Goal: Task Accomplishment & Management: Use online tool/utility

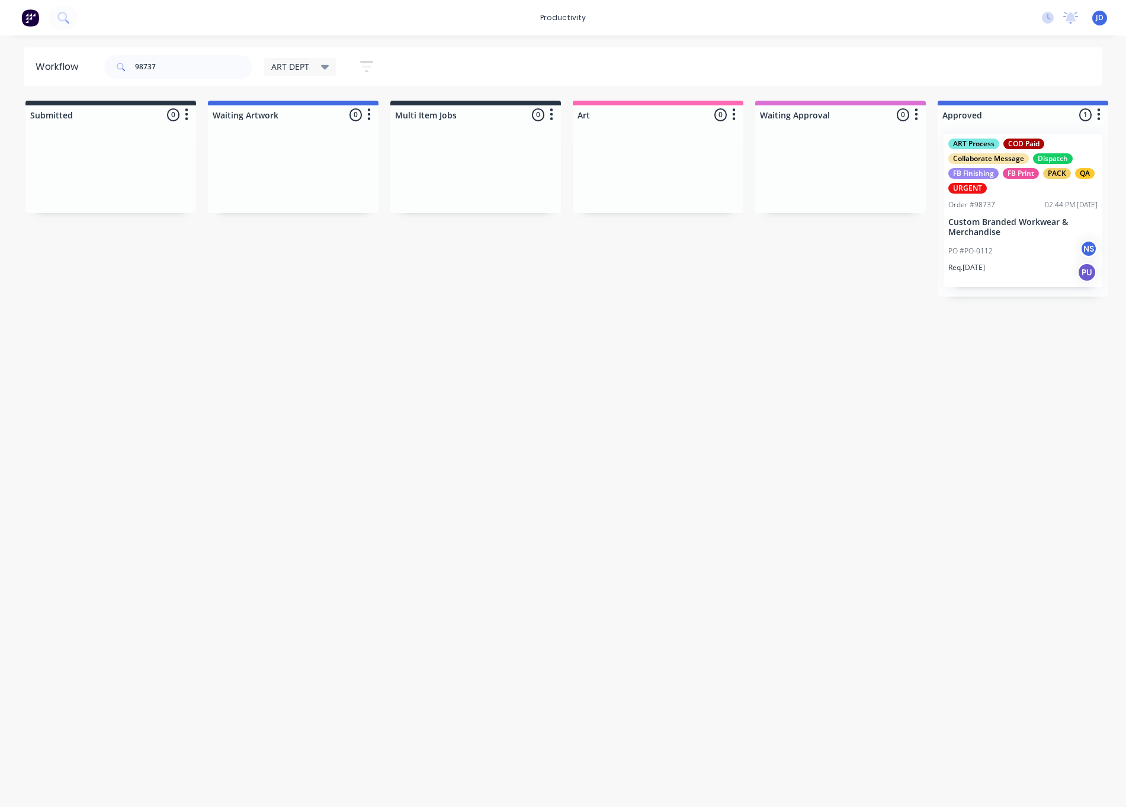
scroll to position [0, 123]
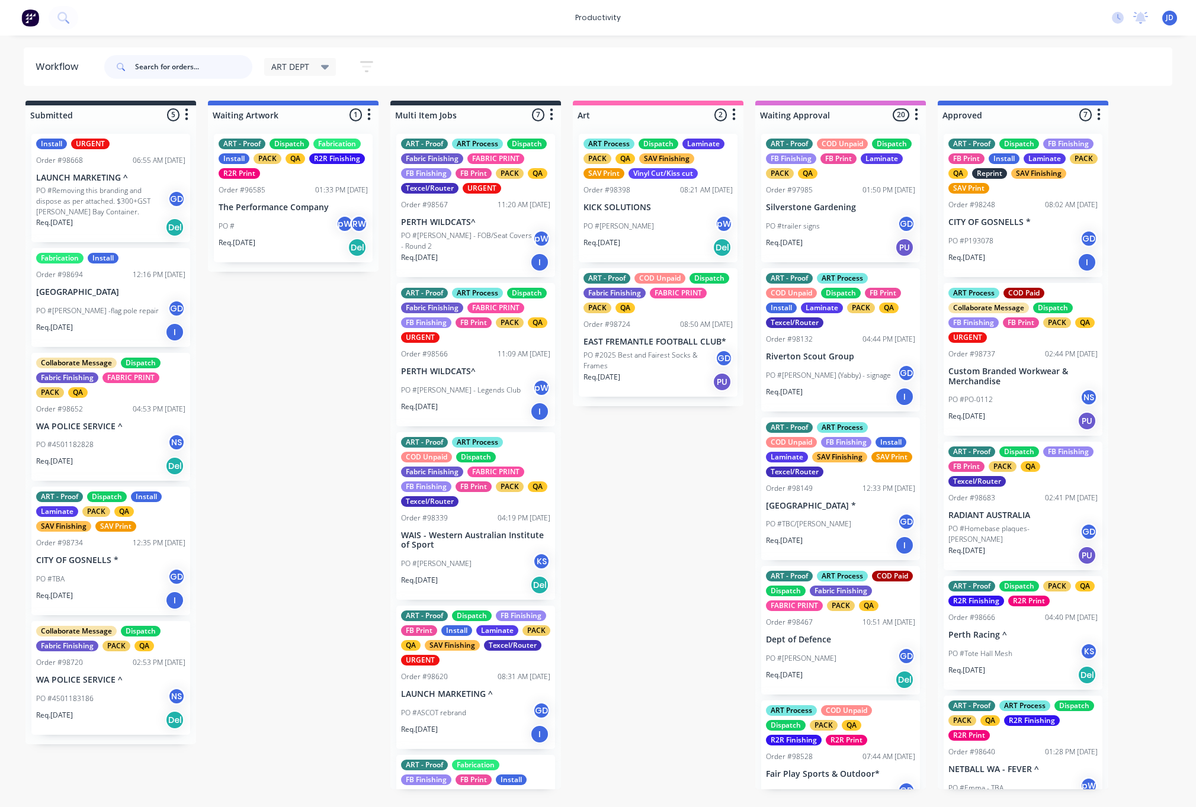
click at [169, 69] on input "text" at bounding box center [193, 67] width 117 height 24
type input "98727"
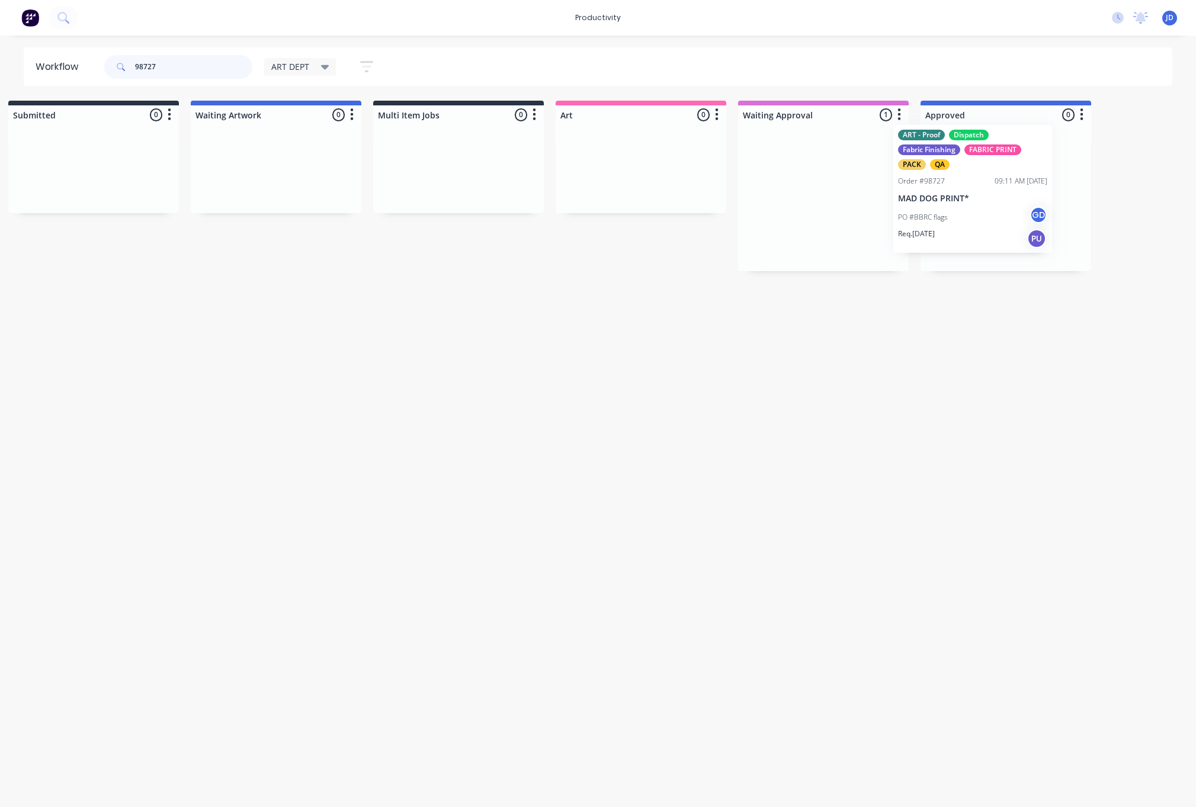
scroll to position [0, 31]
drag, startPoint x: 870, startPoint y: 209, endPoint x: 996, endPoint y: 201, distance: 127.0
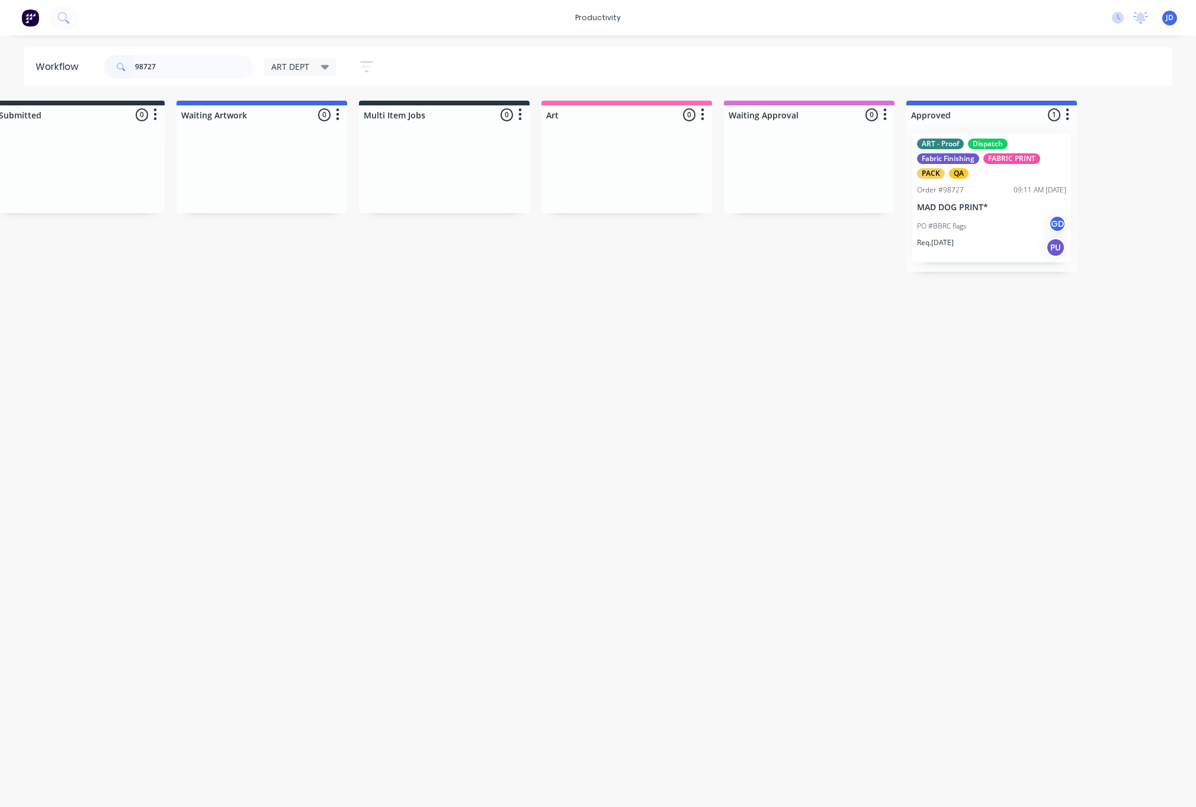
click at [995, 201] on div "ART - Proof Dispatch Fabric Finishing FABRIC PRINT PACK QA Order #98727 09:11 A…" at bounding box center [991, 198] width 159 height 129
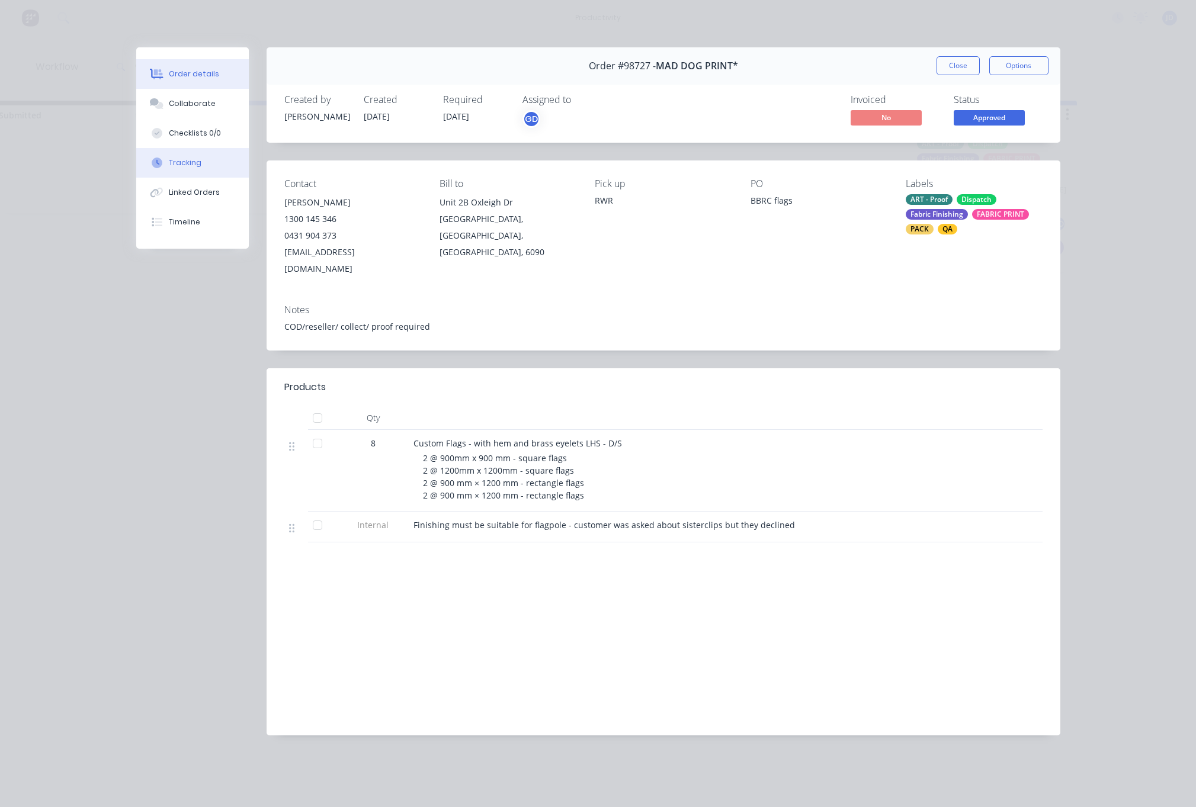
click at [162, 169] on button "Tracking" at bounding box center [192, 163] width 113 height 30
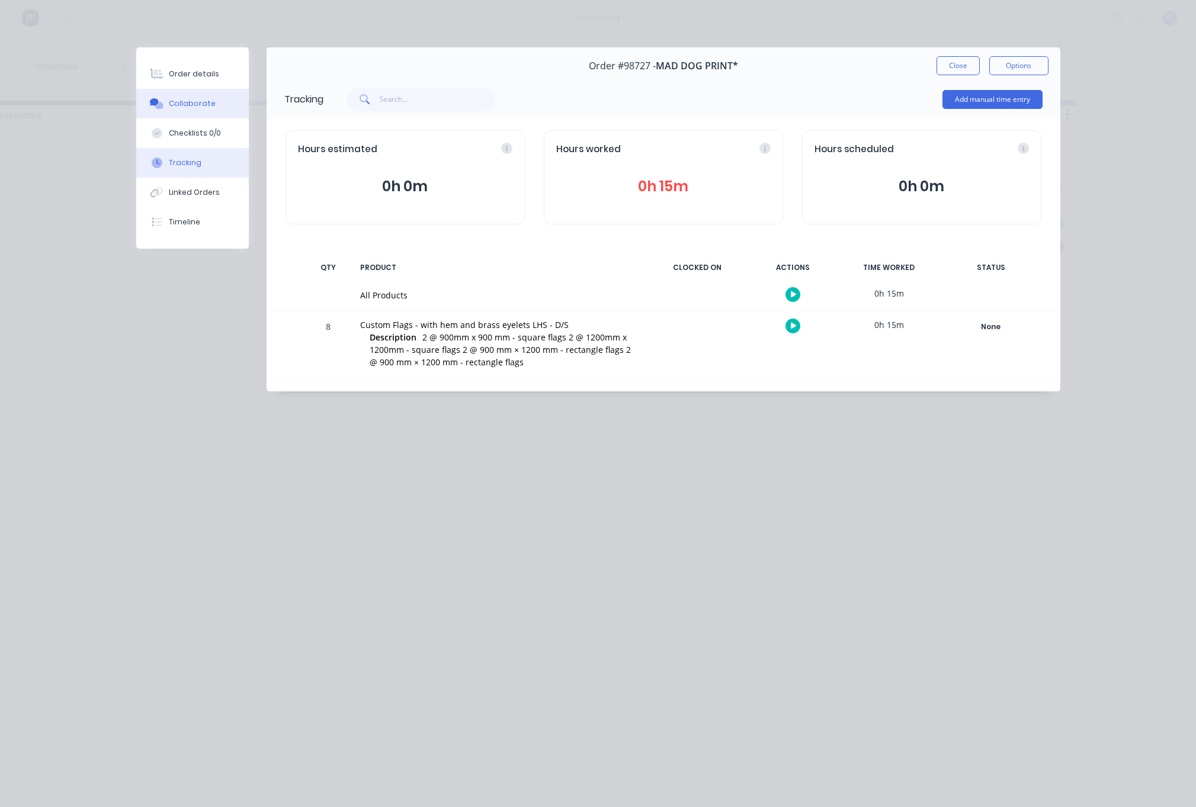
drag, startPoint x: 169, startPoint y: 121, endPoint x: 172, endPoint y: 110, distance: 11.5
click at [169, 121] on button "Checklists 0/0" at bounding box center [192, 133] width 113 height 30
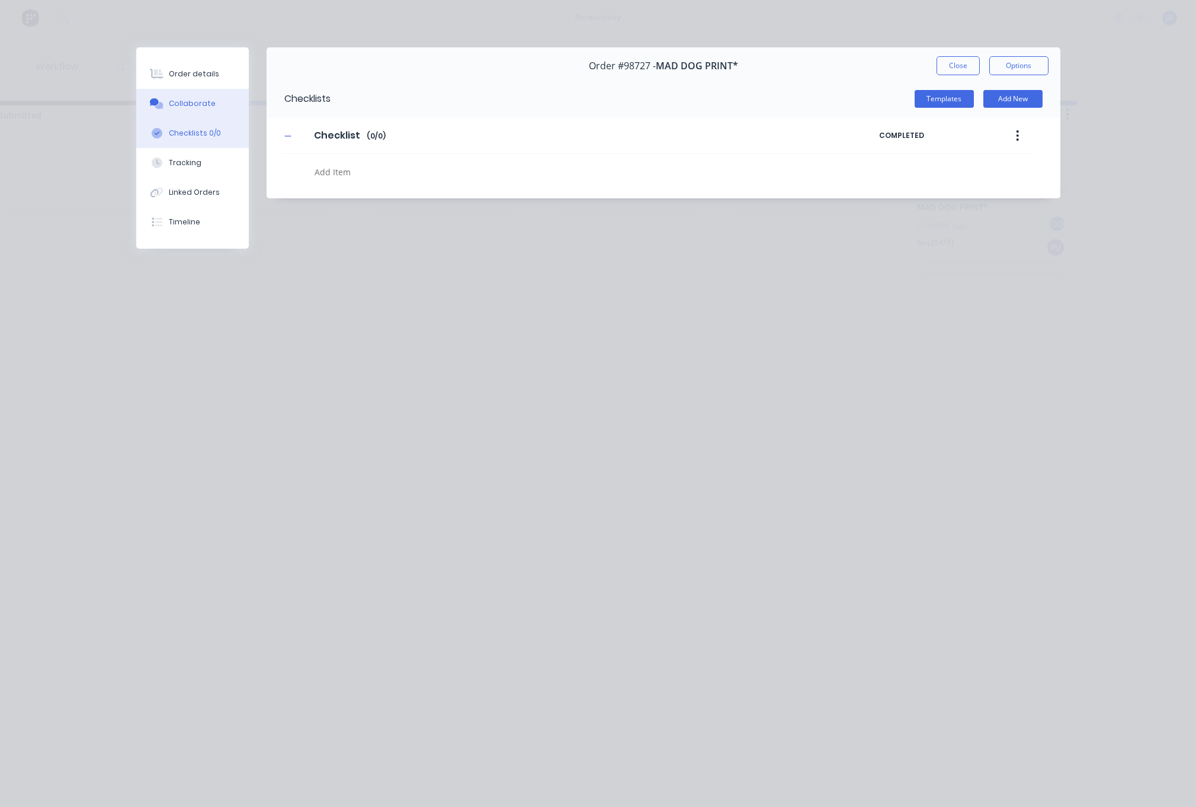
click at [171, 108] on div "Collaborate" at bounding box center [192, 103] width 47 height 11
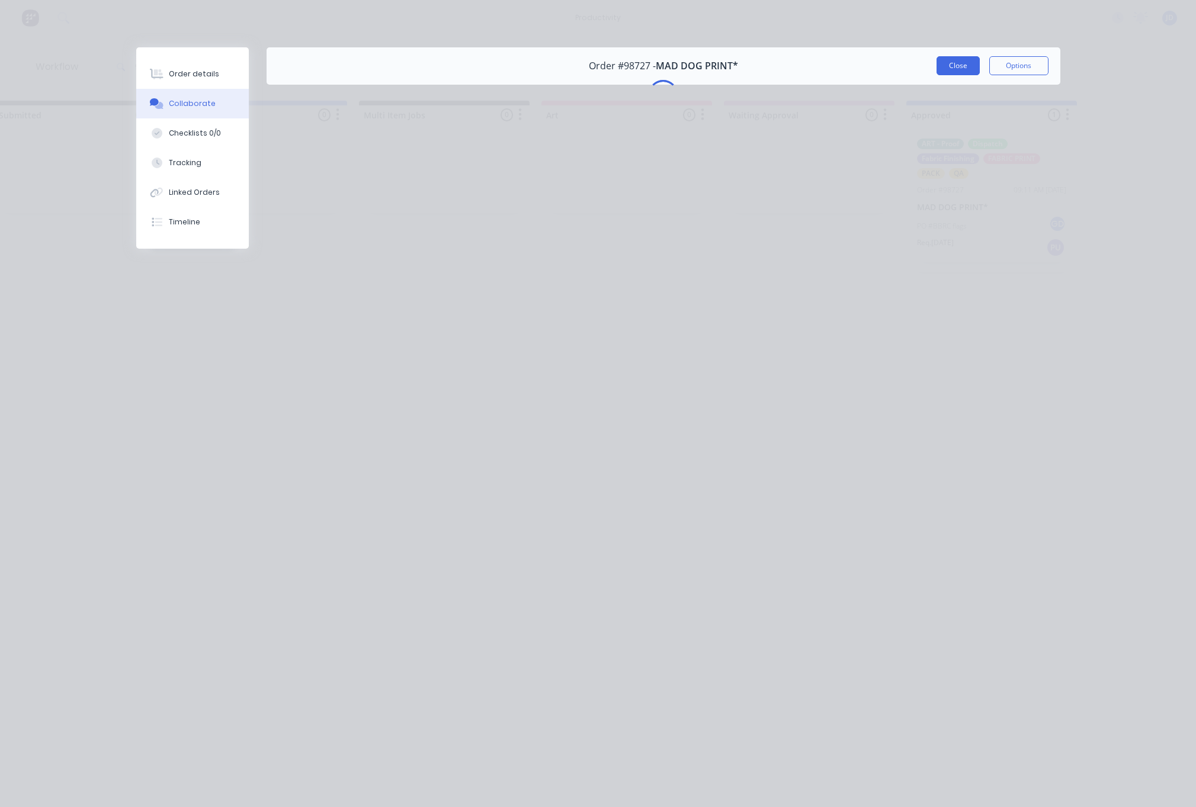
click at [952, 67] on button "Close" at bounding box center [958, 65] width 43 height 19
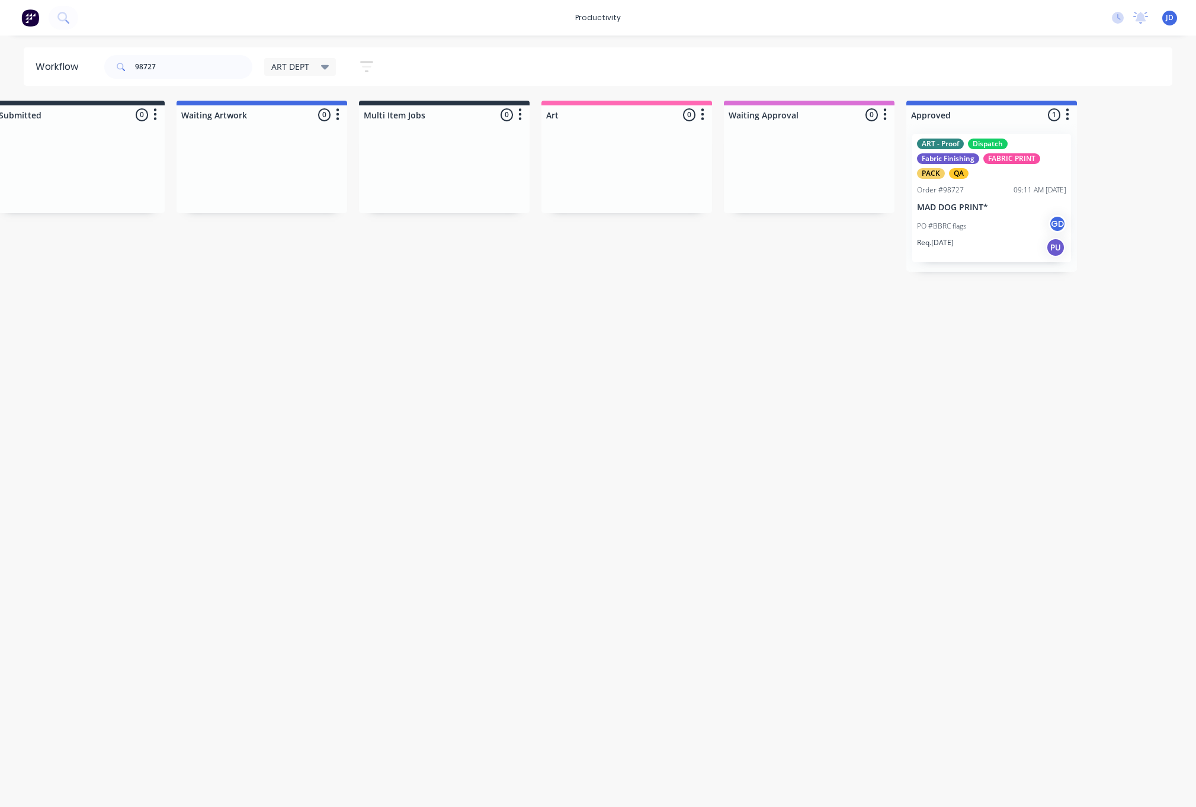
click at [923, 193] on div "Order #98727" at bounding box center [940, 190] width 47 height 11
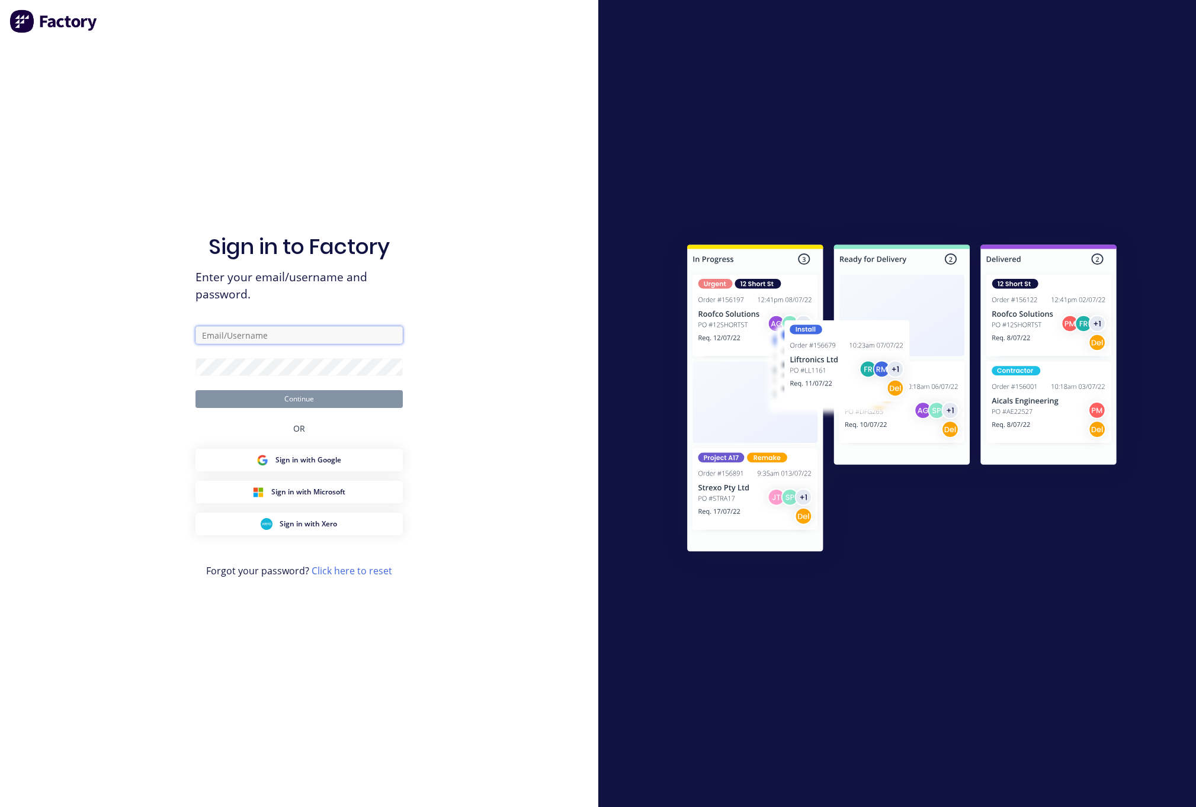
type input "art2@allflags.com.au"
click at [284, 395] on button "Continue" at bounding box center [299, 399] width 207 height 18
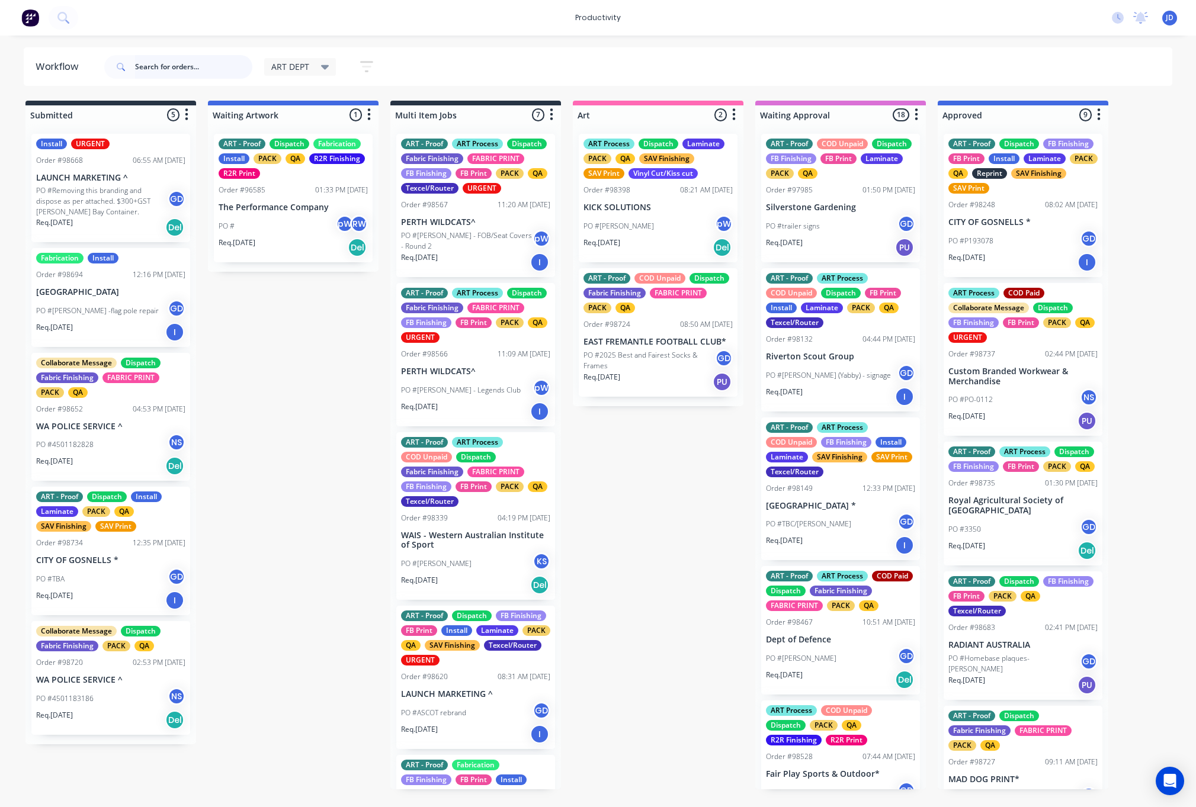
click at [184, 60] on input "text" at bounding box center [193, 67] width 117 height 24
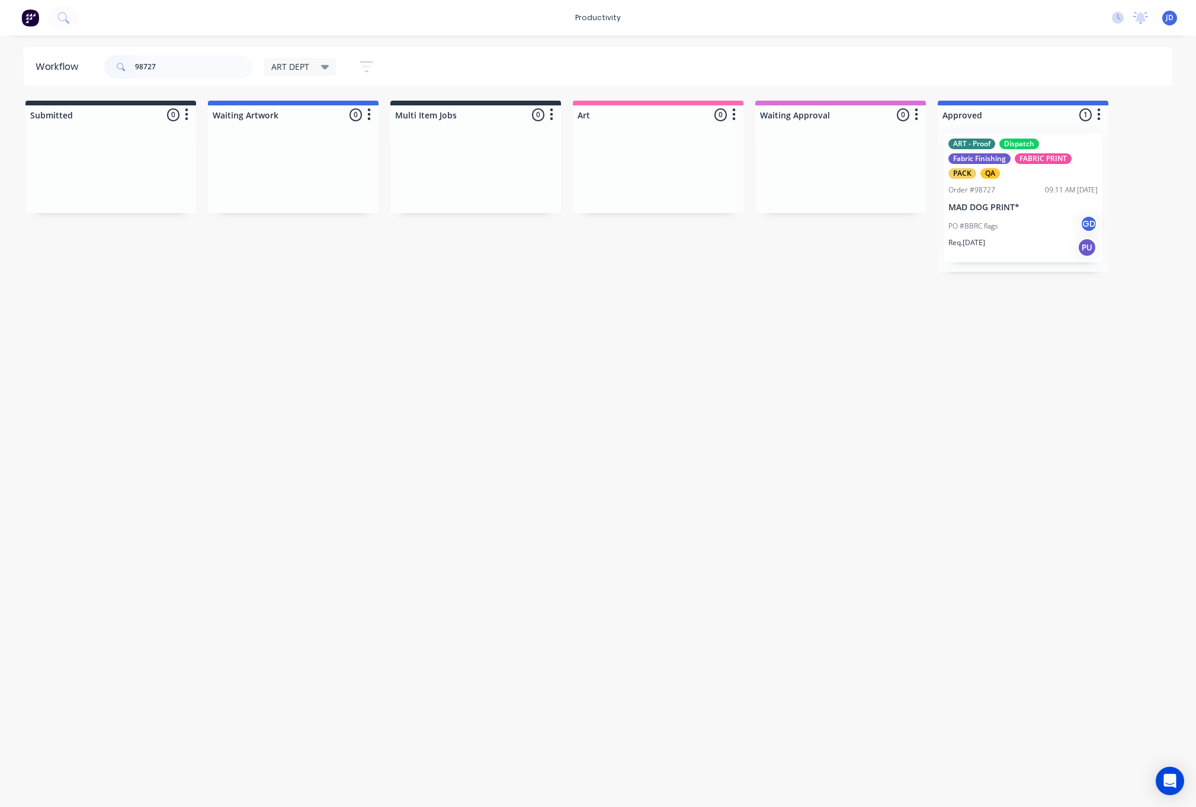
click at [1028, 200] on div "ART - Proof Dispatch Fabric Finishing FABRIC PRINT PACK QA Order #98727 09:11 A…" at bounding box center [1023, 198] width 159 height 129
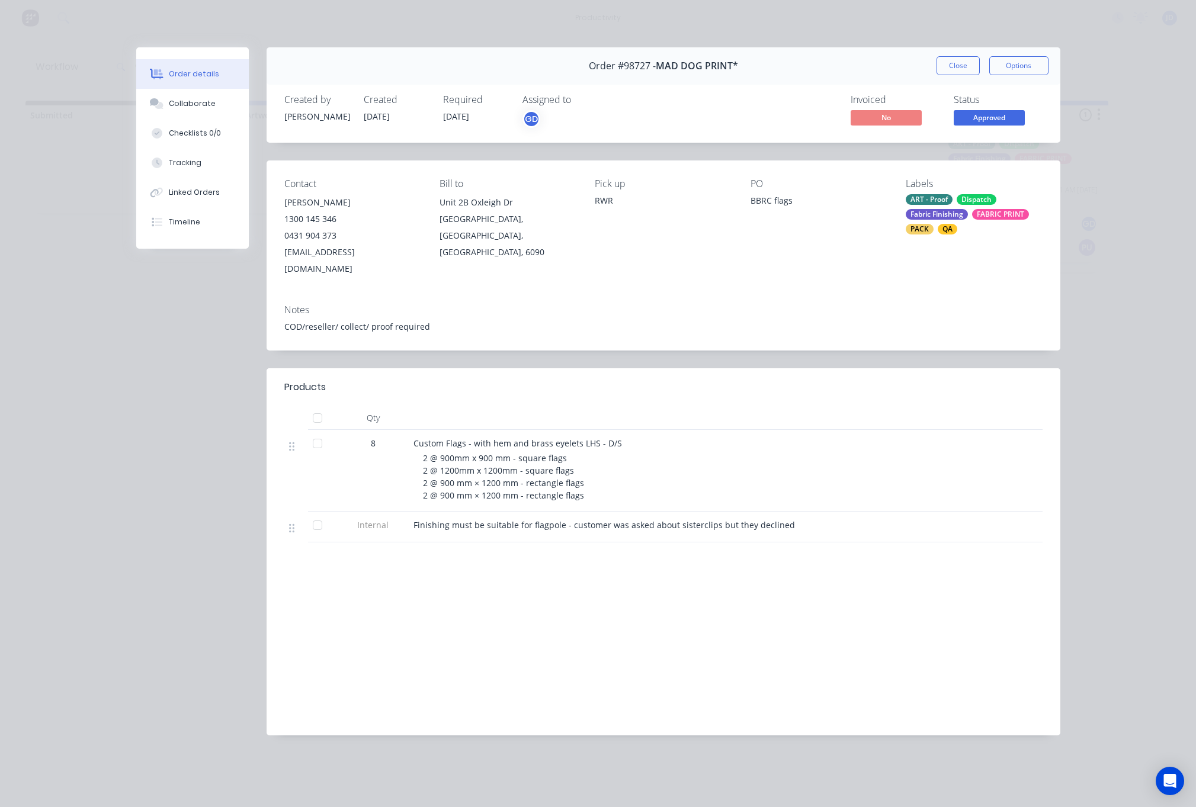
click at [163, 88] on button "Order details" at bounding box center [192, 74] width 113 height 30
click at [166, 93] on button "Collaborate" at bounding box center [192, 104] width 113 height 30
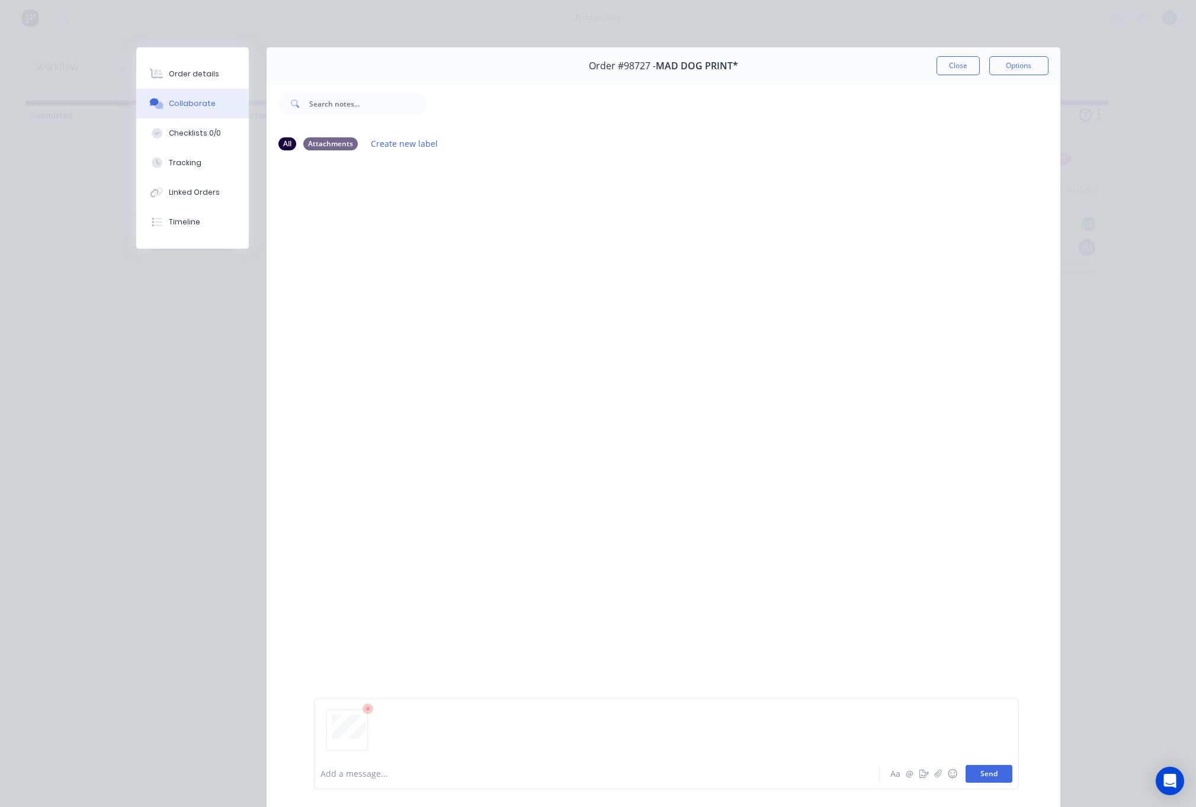
drag, startPoint x: 948, startPoint y: 752, endPoint x: 984, endPoint y: 775, distance: 42.9
click at [947, 752] on div at bounding box center [667, 735] width 692 height 60
click at [985, 775] on button "Send" at bounding box center [989, 774] width 47 height 18
click at [949, 68] on button "Close" at bounding box center [958, 65] width 43 height 19
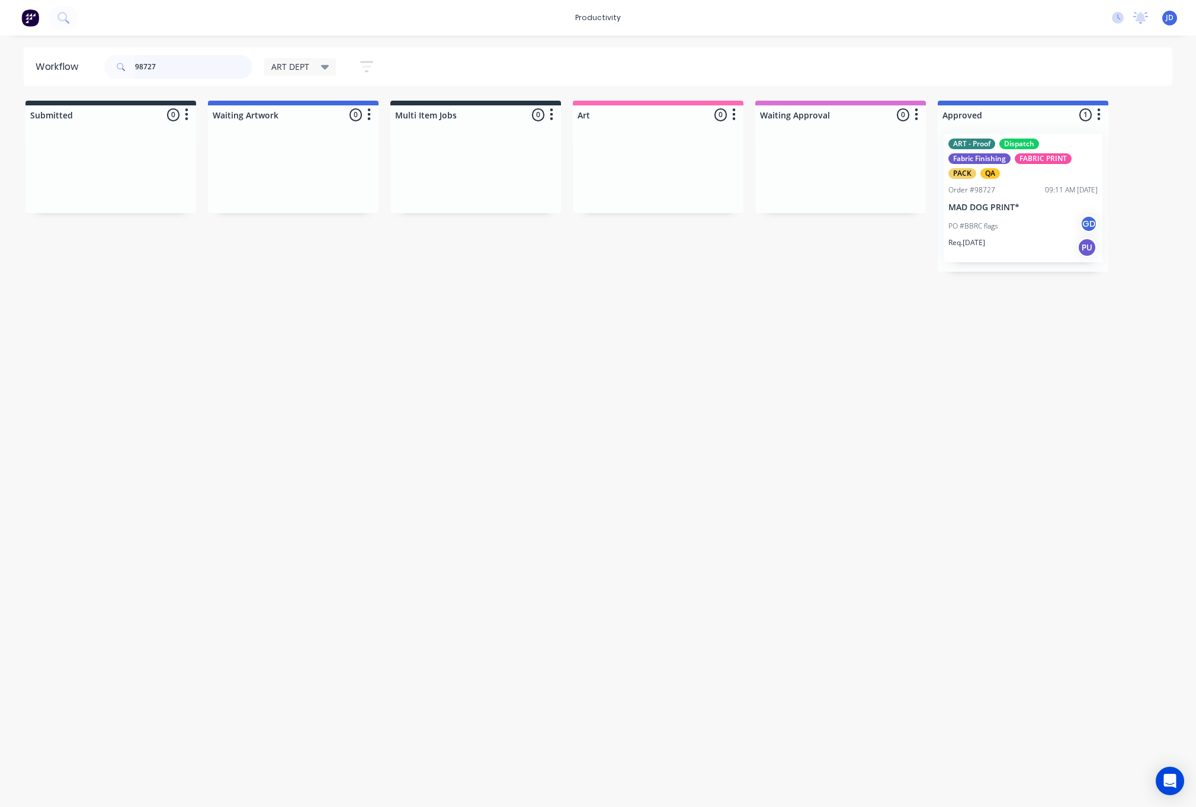
drag, startPoint x: 197, startPoint y: 59, endPoint x: 193, endPoint y: 70, distance: 11.2
click at [196, 59] on input "98727" at bounding box center [193, 67] width 117 height 24
drag, startPoint x: 165, startPoint y: 72, endPoint x: 134, endPoint y: 69, distance: 30.3
click at [135, 69] on input "98727" at bounding box center [193, 67] width 117 height 24
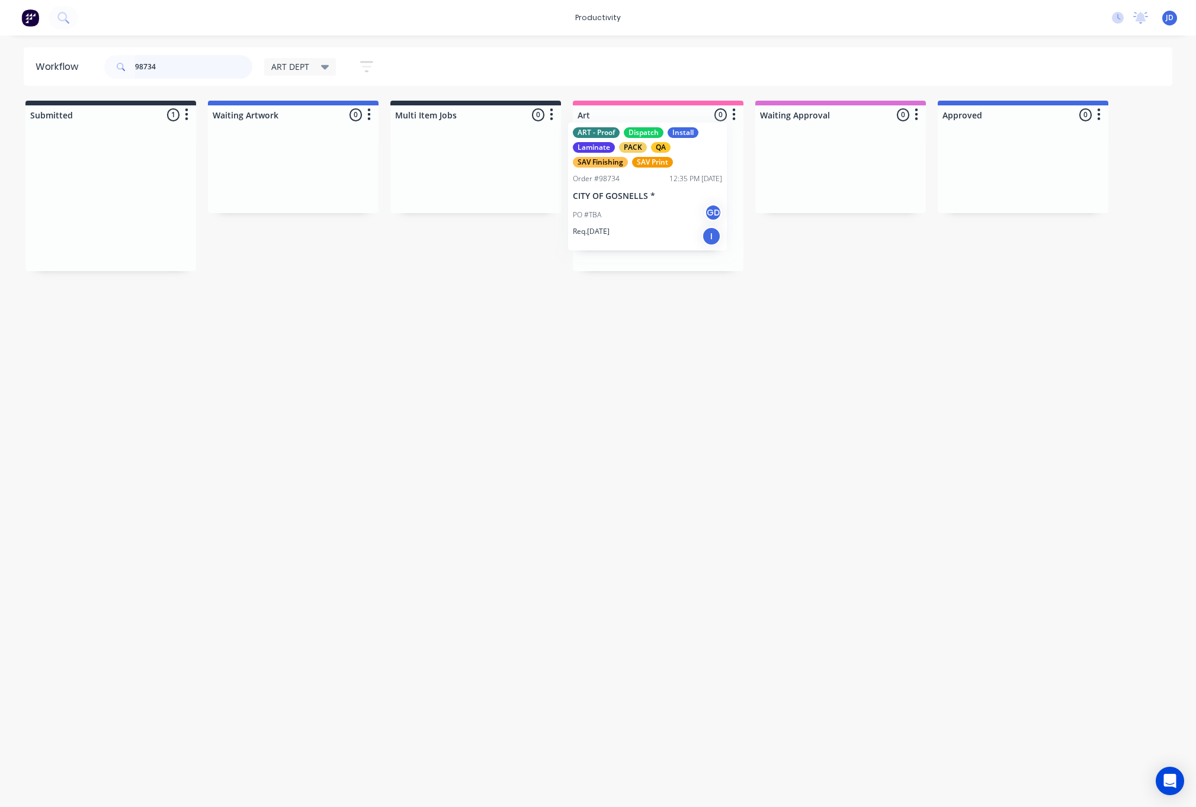
drag, startPoint x: 90, startPoint y: 199, endPoint x: 629, endPoint y: 188, distance: 539.2
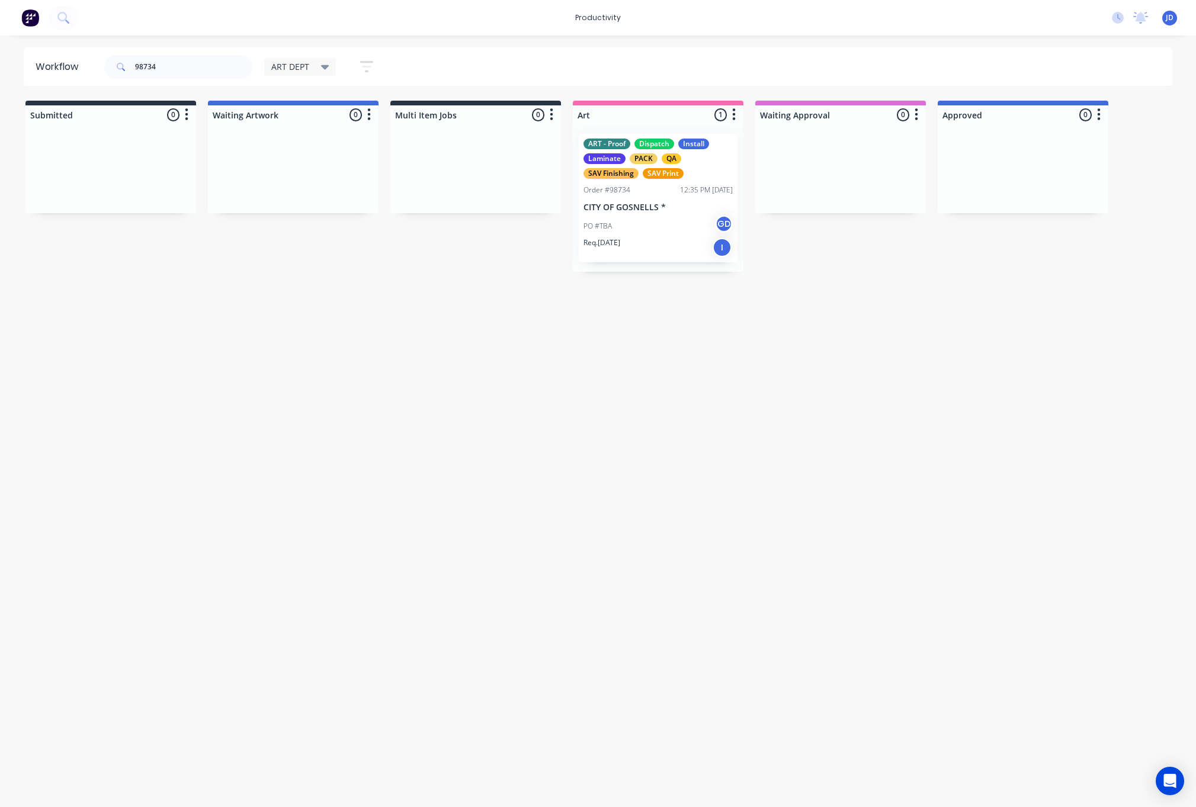
click at [624, 203] on p "CITY OF GOSNELLS *" at bounding box center [658, 208] width 149 height 10
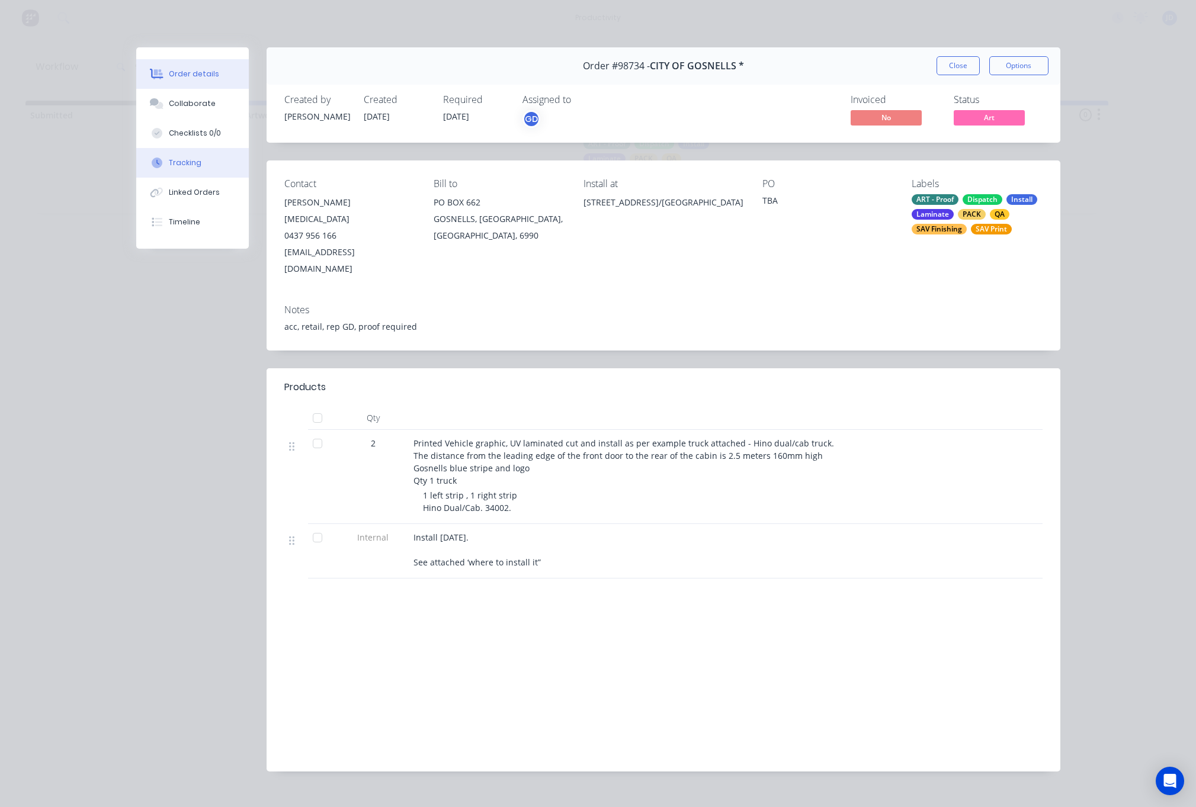
click at [181, 165] on div "Tracking" at bounding box center [185, 163] width 33 height 11
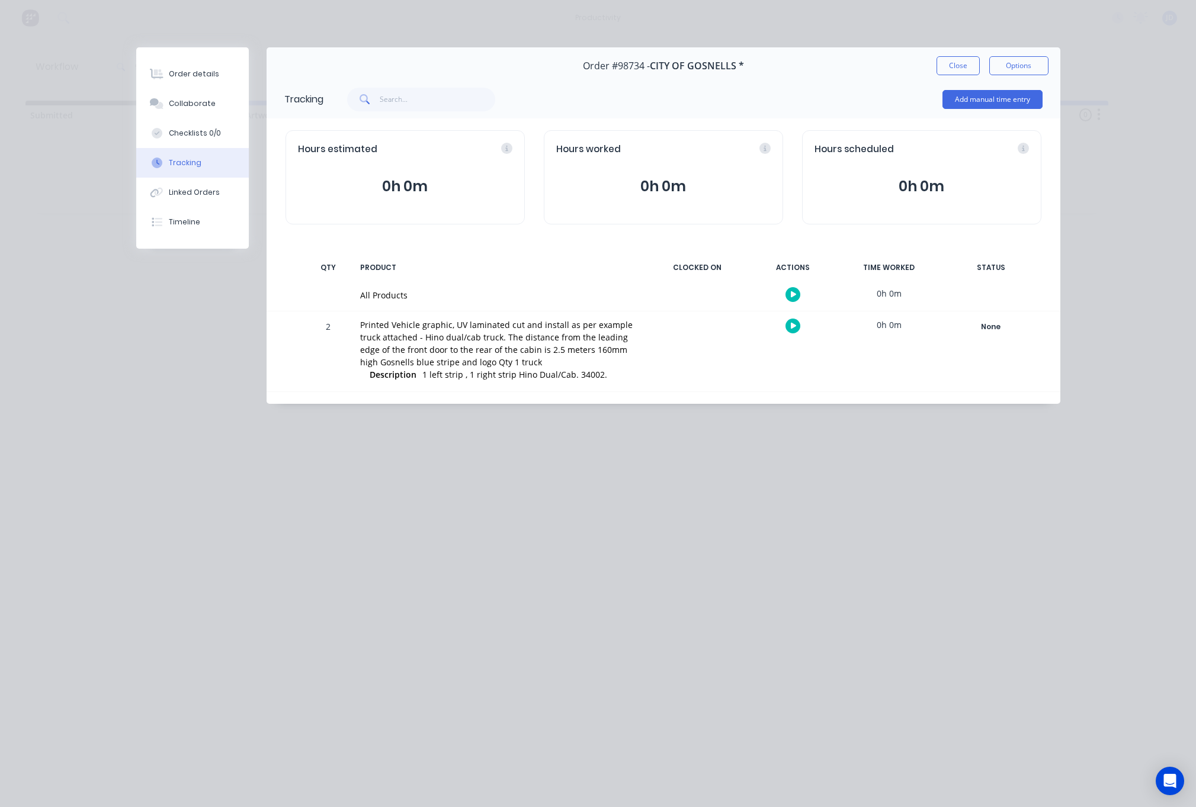
click at [793, 326] on icon "button" at bounding box center [794, 326] width 6 height 7
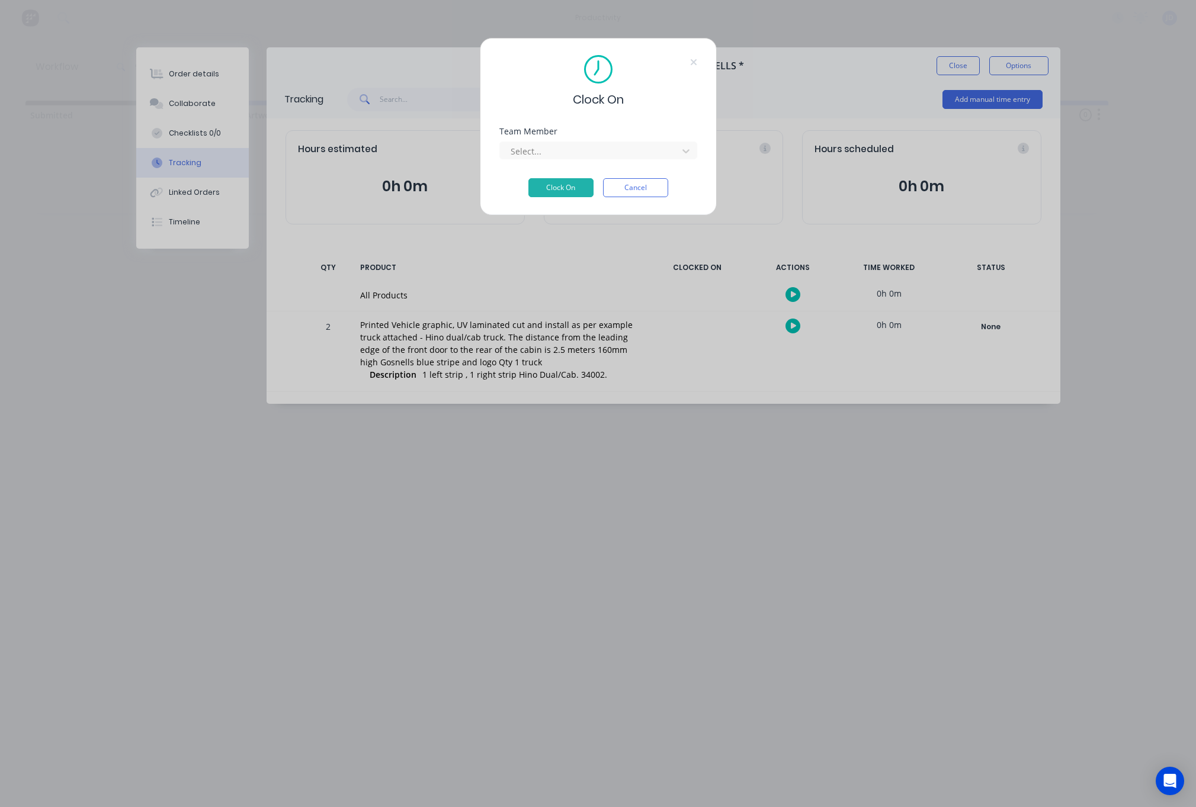
click at [542, 137] on div "Team Member Select..." at bounding box center [598, 143] width 198 height 32
click at [544, 148] on div at bounding box center [590, 151] width 162 height 15
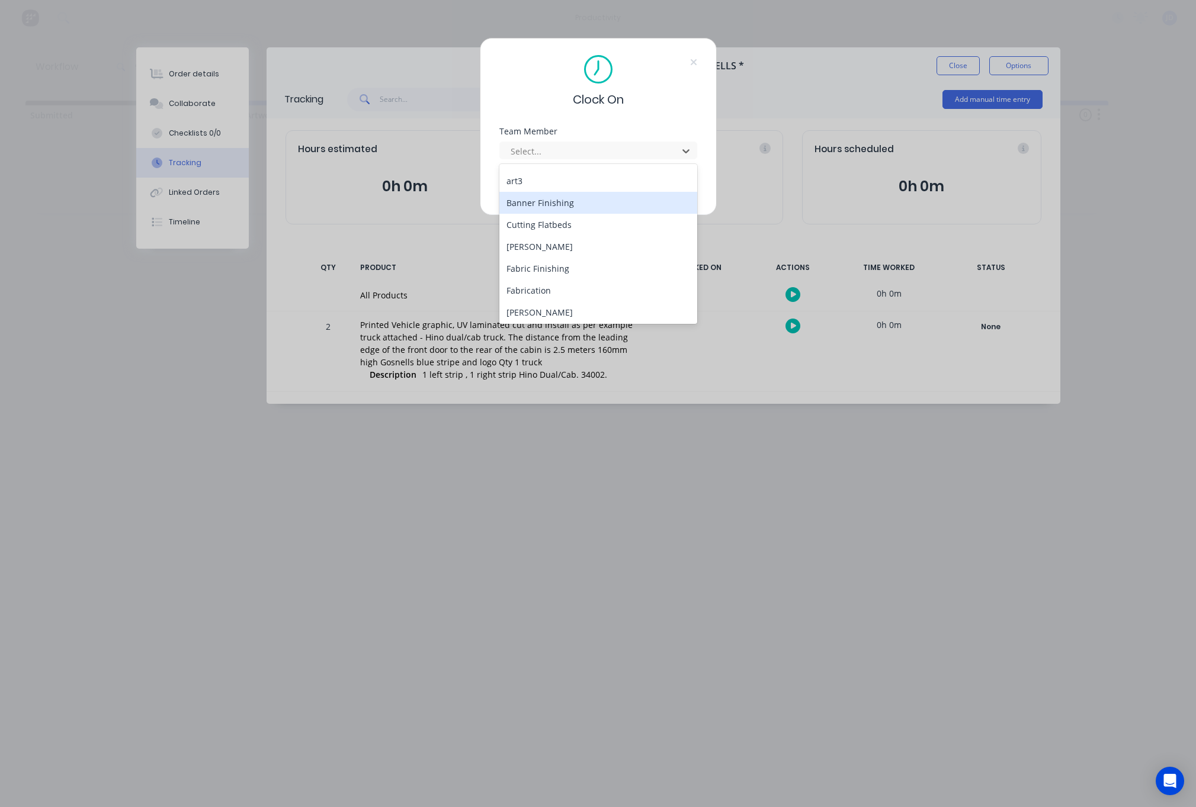
scroll to position [65, 0]
click at [539, 306] on div "[PERSON_NAME]" at bounding box center [598, 310] width 198 height 22
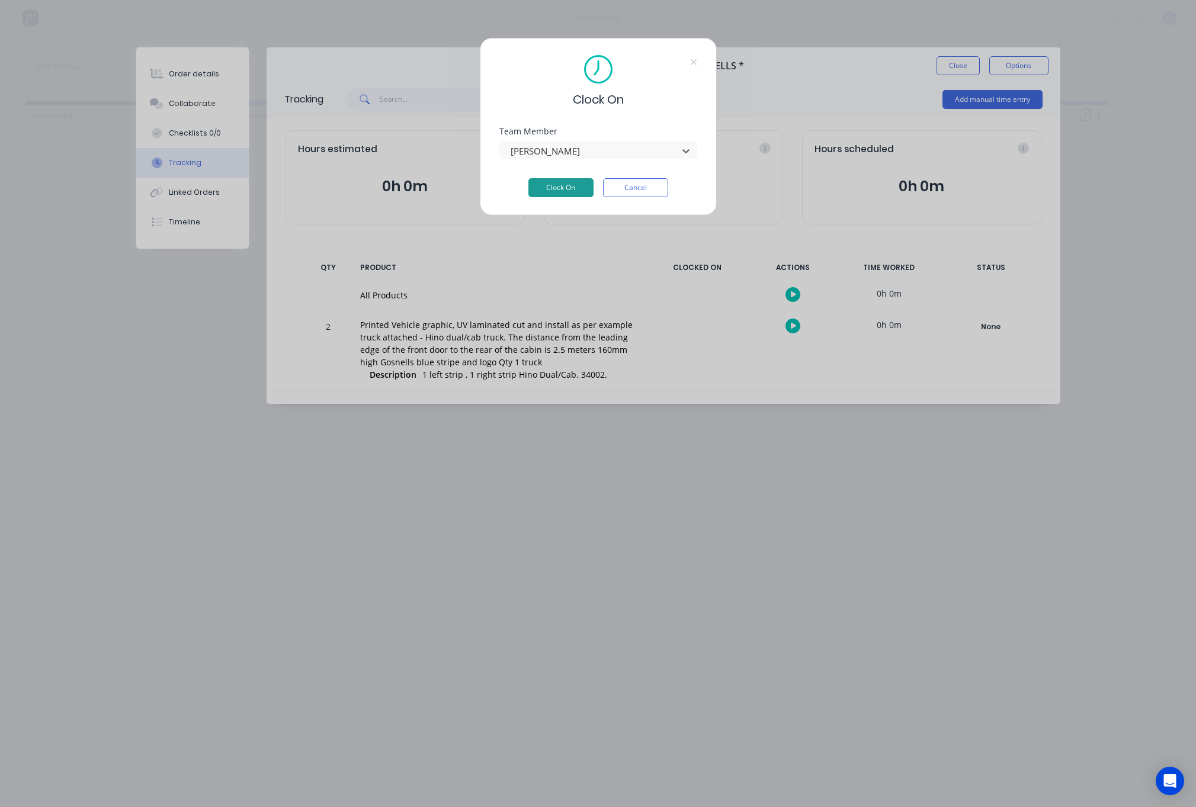
click at [565, 185] on button "Clock On" at bounding box center [560, 187] width 65 height 19
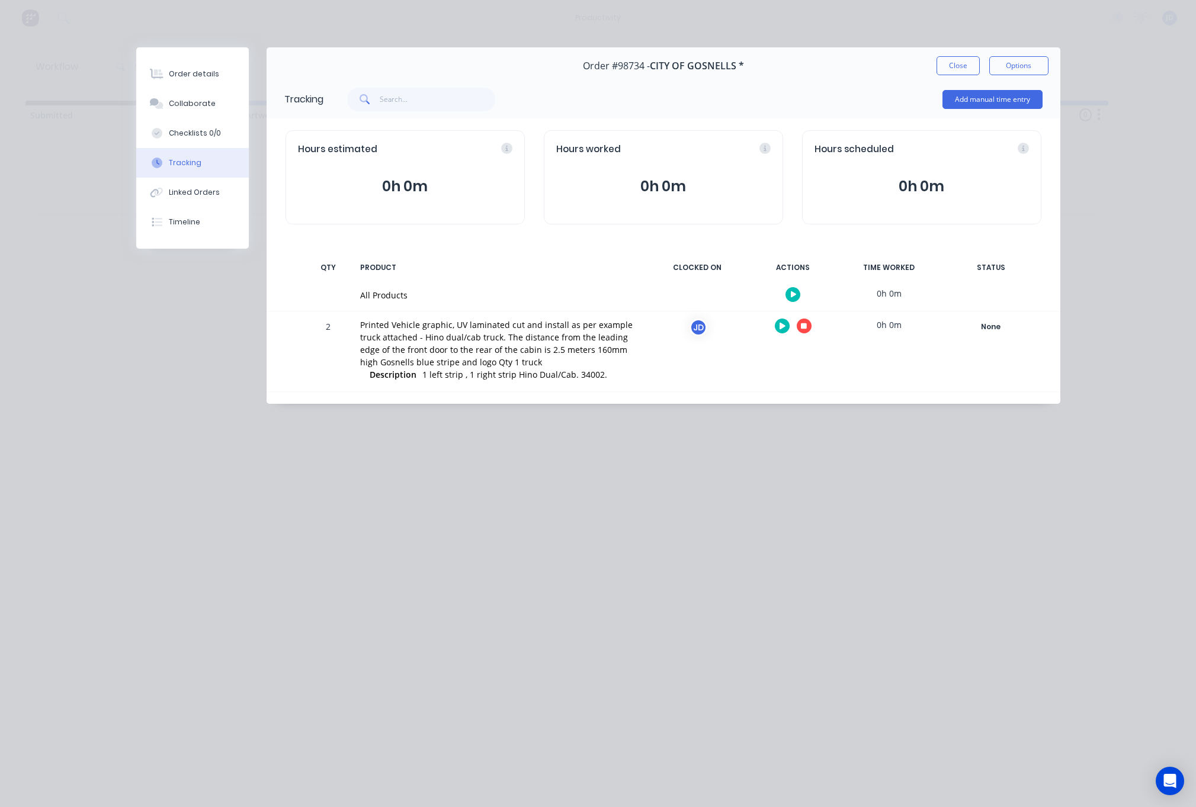
click at [807, 329] on button "button" at bounding box center [804, 326] width 15 height 15
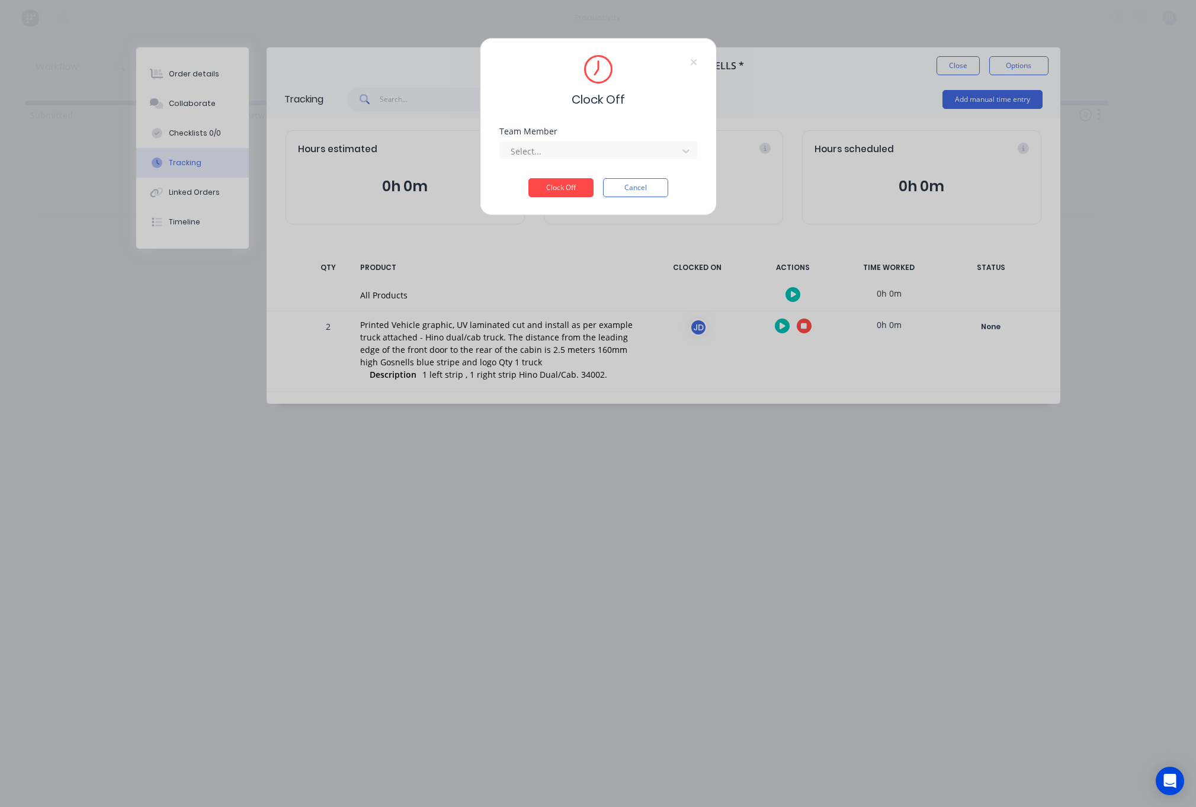
drag, startPoint x: 565, startPoint y: 158, endPoint x: 560, endPoint y: 164, distance: 7.1
click at [565, 158] on div at bounding box center [590, 151] width 162 height 15
click at [549, 174] on div "[PERSON_NAME]" at bounding box center [598, 177] width 198 height 22
click at [549, 189] on button "Clock Off" at bounding box center [560, 187] width 65 height 19
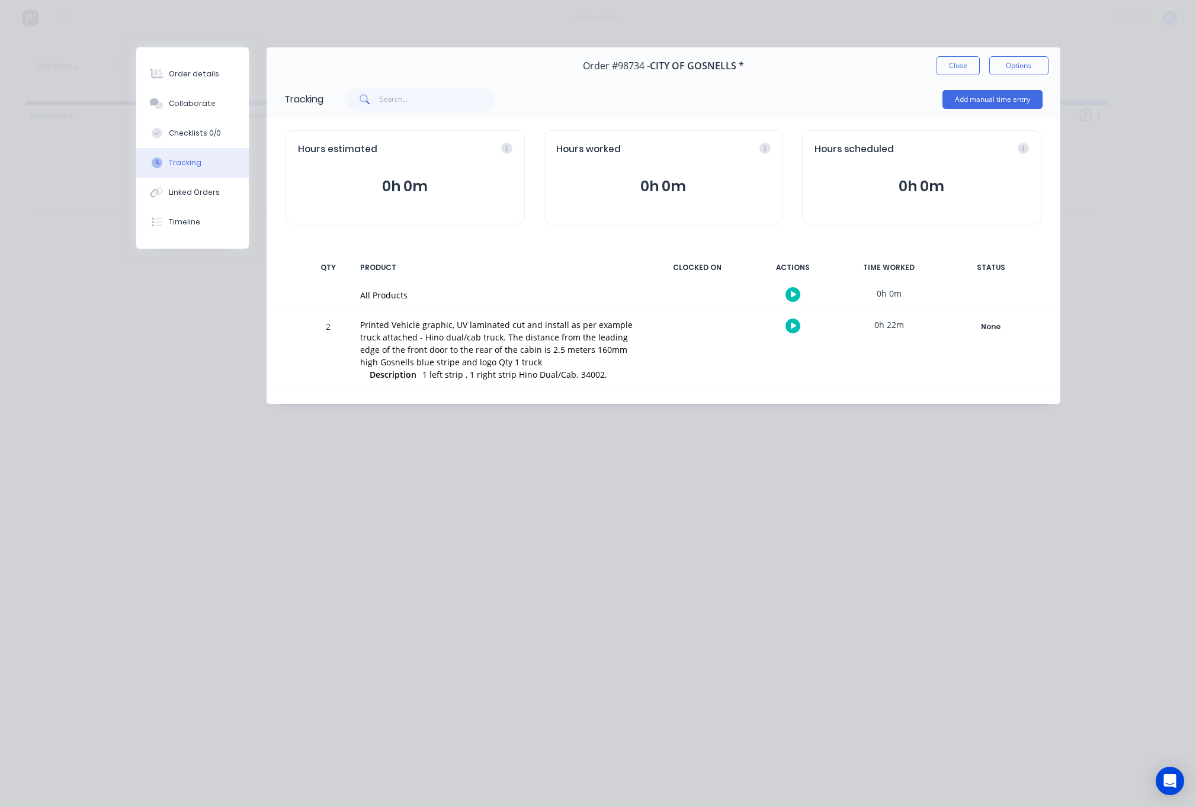
click at [943, 66] on button "Close" at bounding box center [958, 65] width 43 height 19
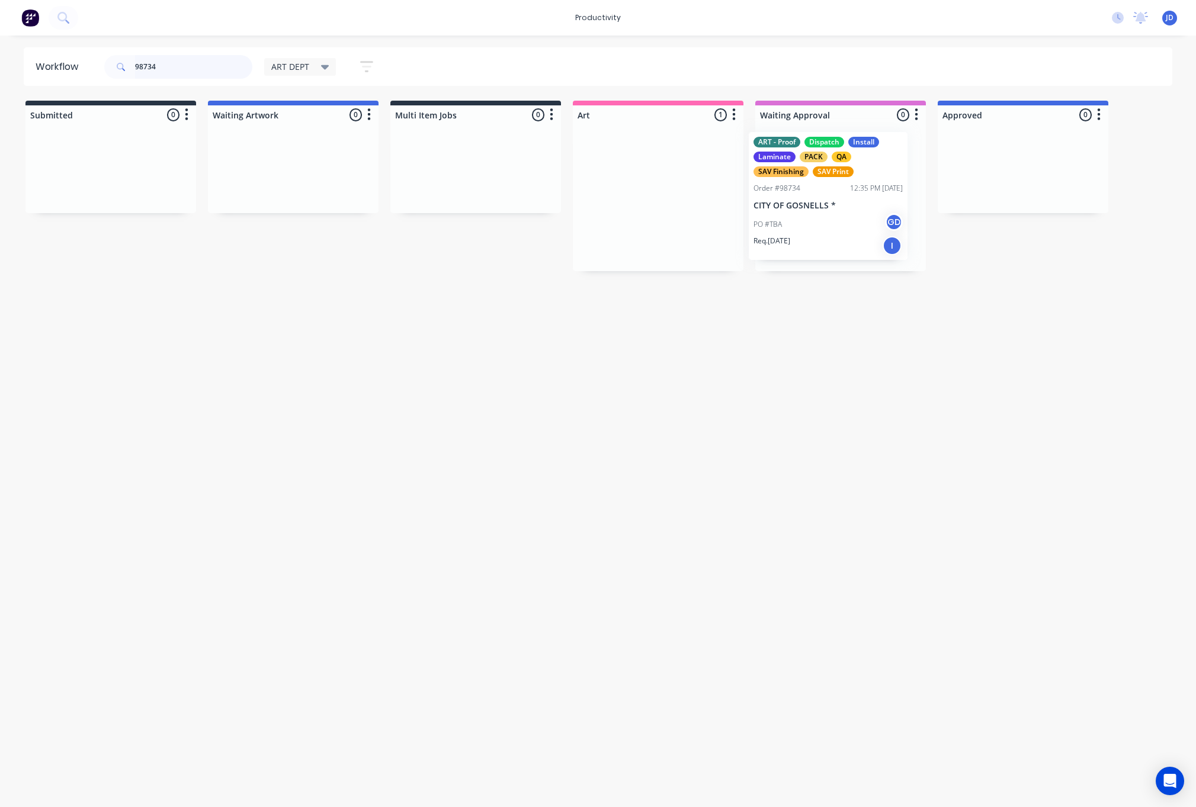
drag, startPoint x: 621, startPoint y: 162, endPoint x: 794, endPoint y: 160, distance: 173.0
click at [947, 366] on div "Workflow 98734 ART DEPT Save new view None edit ART DEPT (Default) edit Banner …" at bounding box center [598, 415] width 1196 height 736
drag, startPoint x: 204, startPoint y: 66, endPoint x: 85, endPoint y: 64, distance: 119.1
click at [85, 64] on header "Workflow 98734 ART DEPT Save new view None edit ART DEPT (Default) edit Banner …" at bounding box center [598, 66] width 1149 height 39
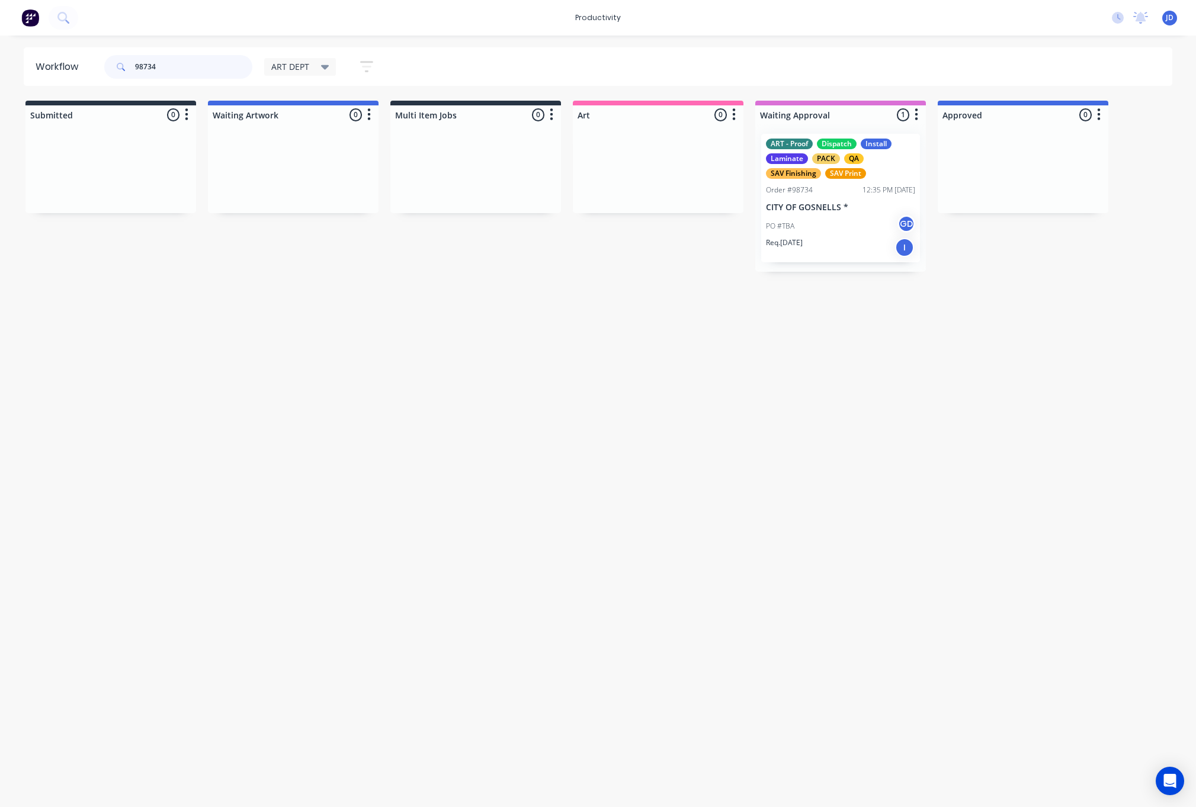
scroll to position [0, 1]
type input "98738"
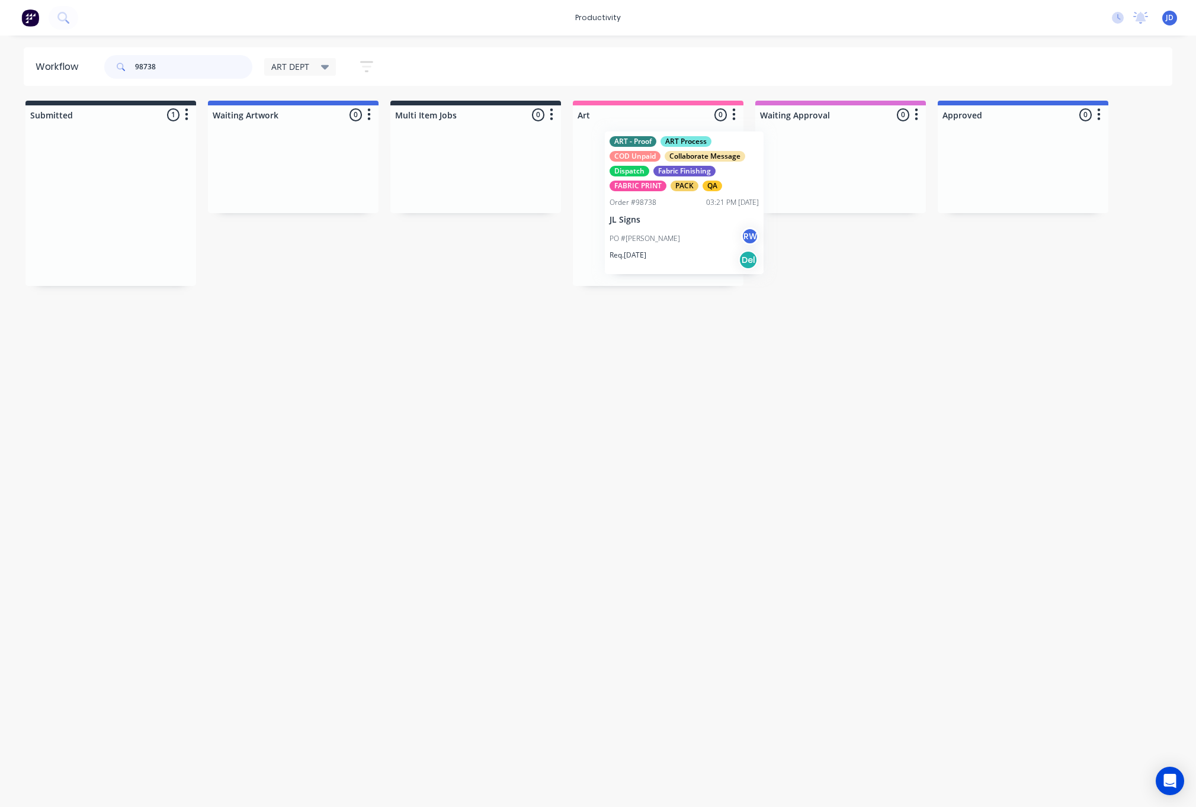
drag, startPoint x: 105, startPoint y: 222, endPoint x: 669, endPoint y: 219, distance: 564.6
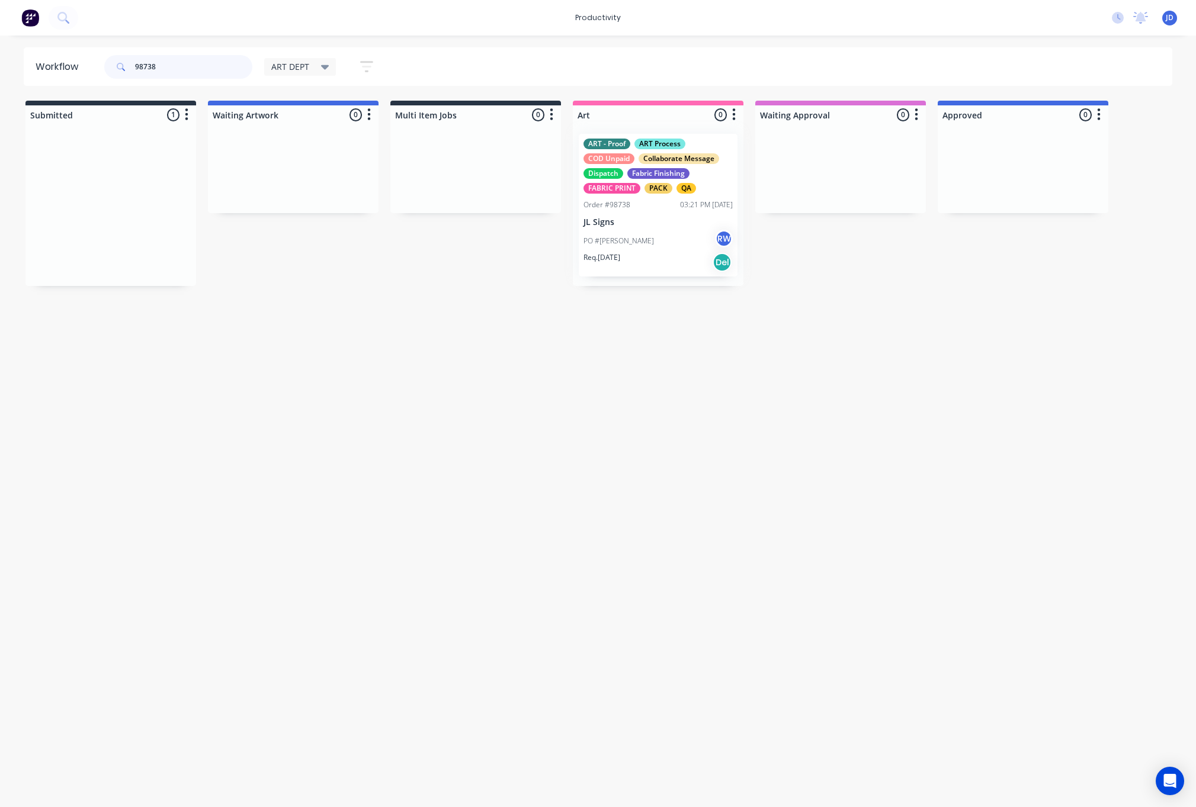
scroll to position [0, 1]
click at [658, 238] on div "PO #James RW" at bounding box center [656, 241] width 149 height 23
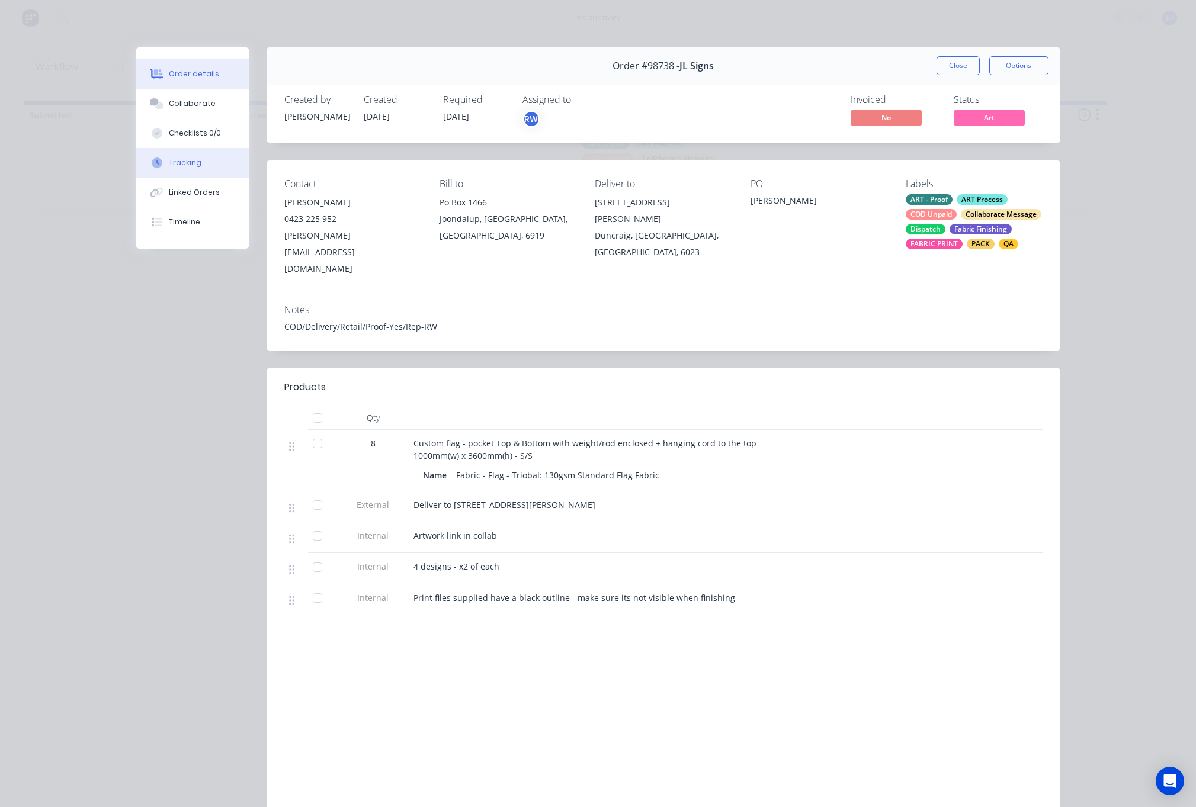
click at [215, 173] on button "Tracking" at bounding box center [192, 163] width 113 height 30
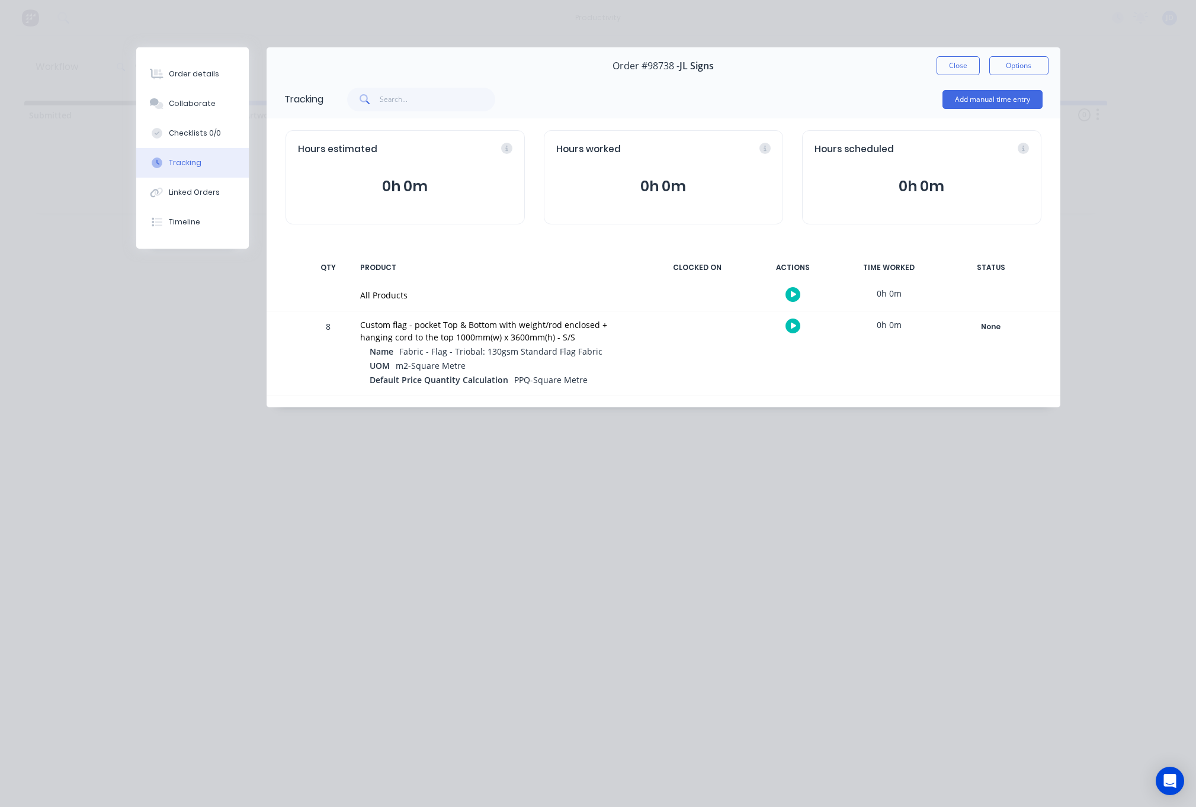
drag, startPoint x: 781, startPoint y: 330, endPoint x: 791, endPoint y: 328, distance: 10.8
click at [781, 330] on div at bounding box center [793, 326] width 89 height 29
click at [793, 328] on icon "button" at bounding box center [794, 326] width 6 height 7
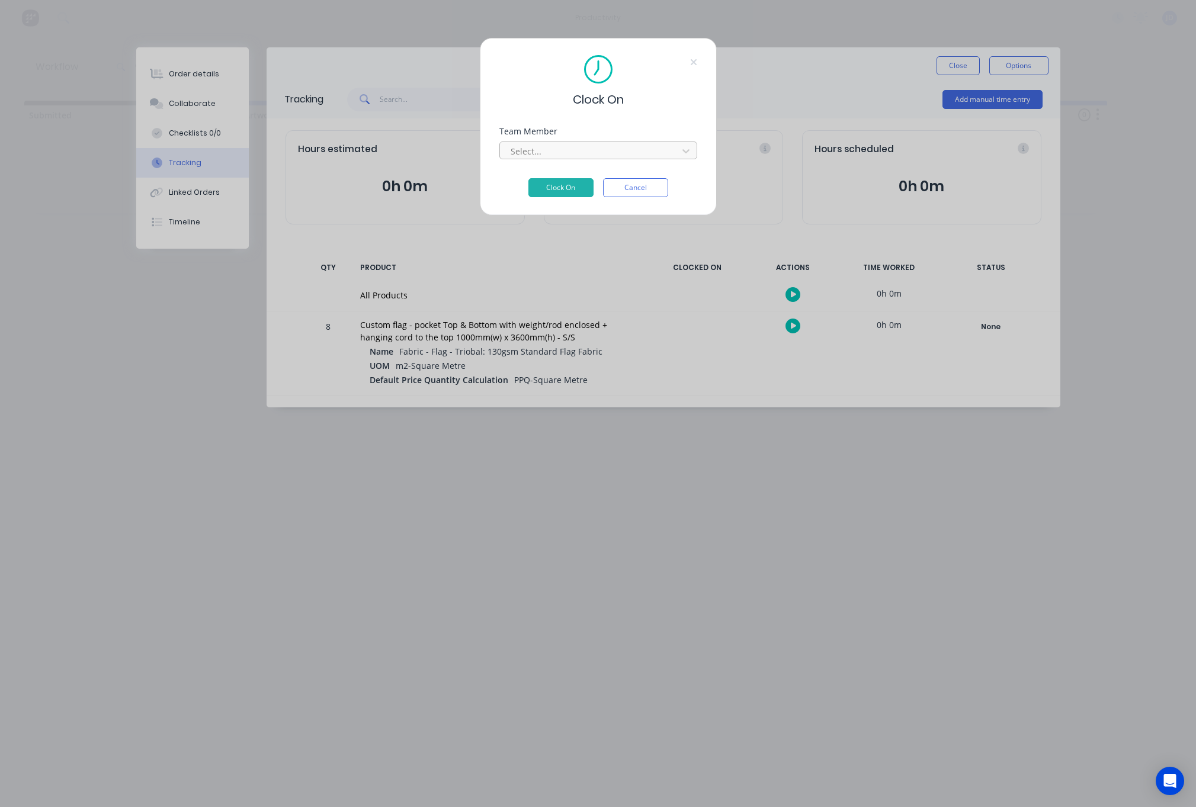
click at [582, 155] on div at bounding box center [590, 151] width 162 height 15
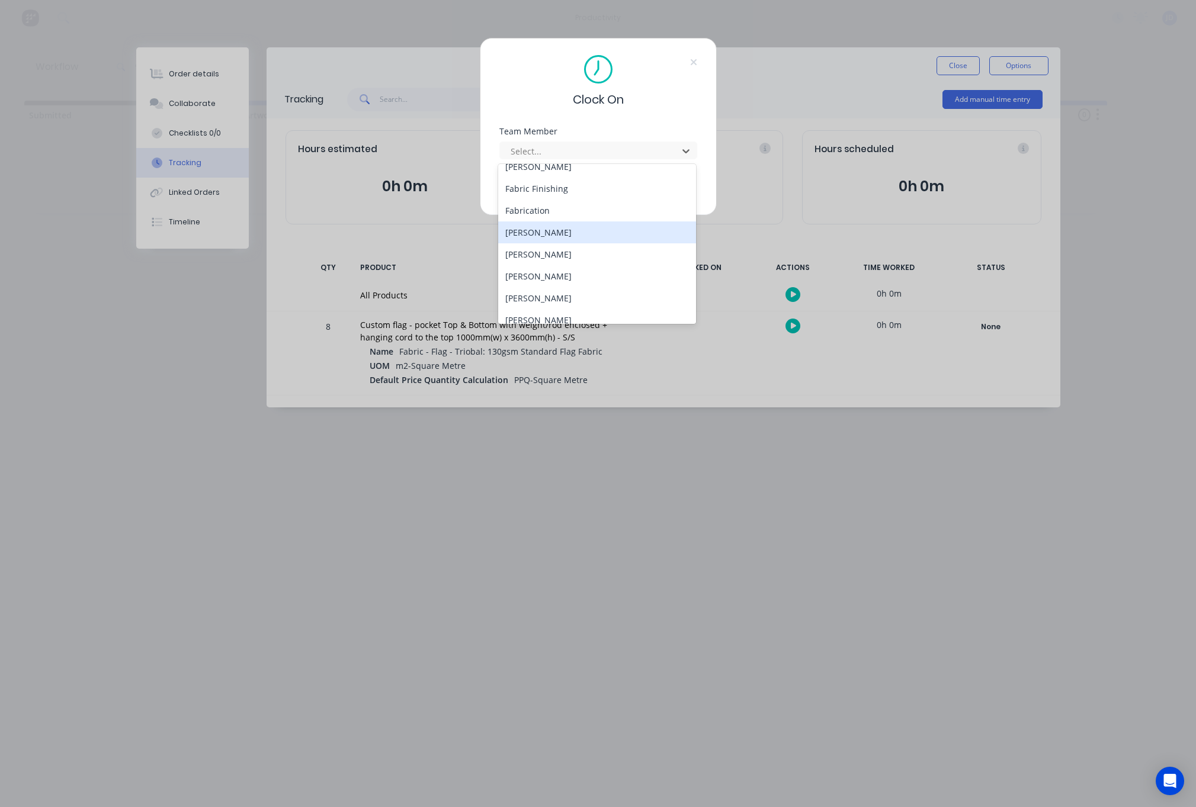
scroll to position [142, 0]
click at [536, 238] on div "[PERSON_NAME]" at bounding box center [597, 233] width 198 height 22
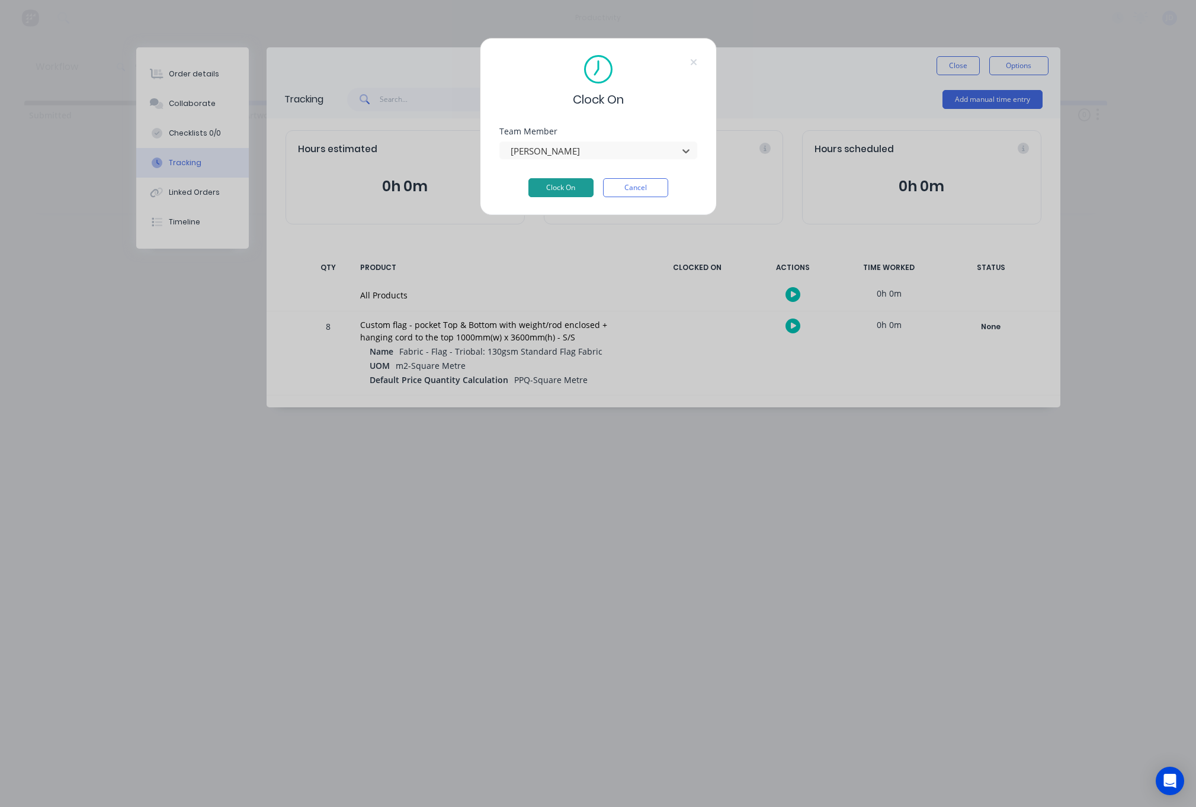
click at [543, 190] on button "Clock On" at bounding box center [560, 187] width 65 height 19
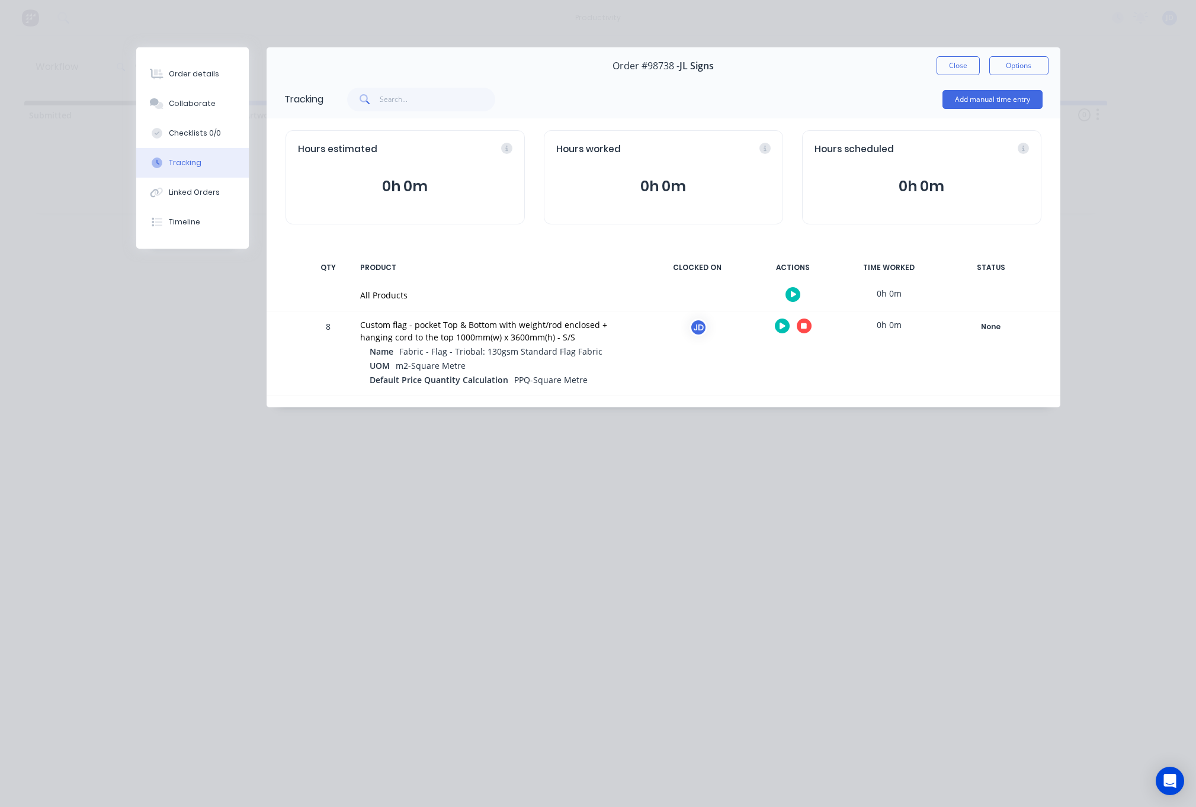
click at [802, 331] on button "button" at bounding box center [804, 326] width 15 height 15
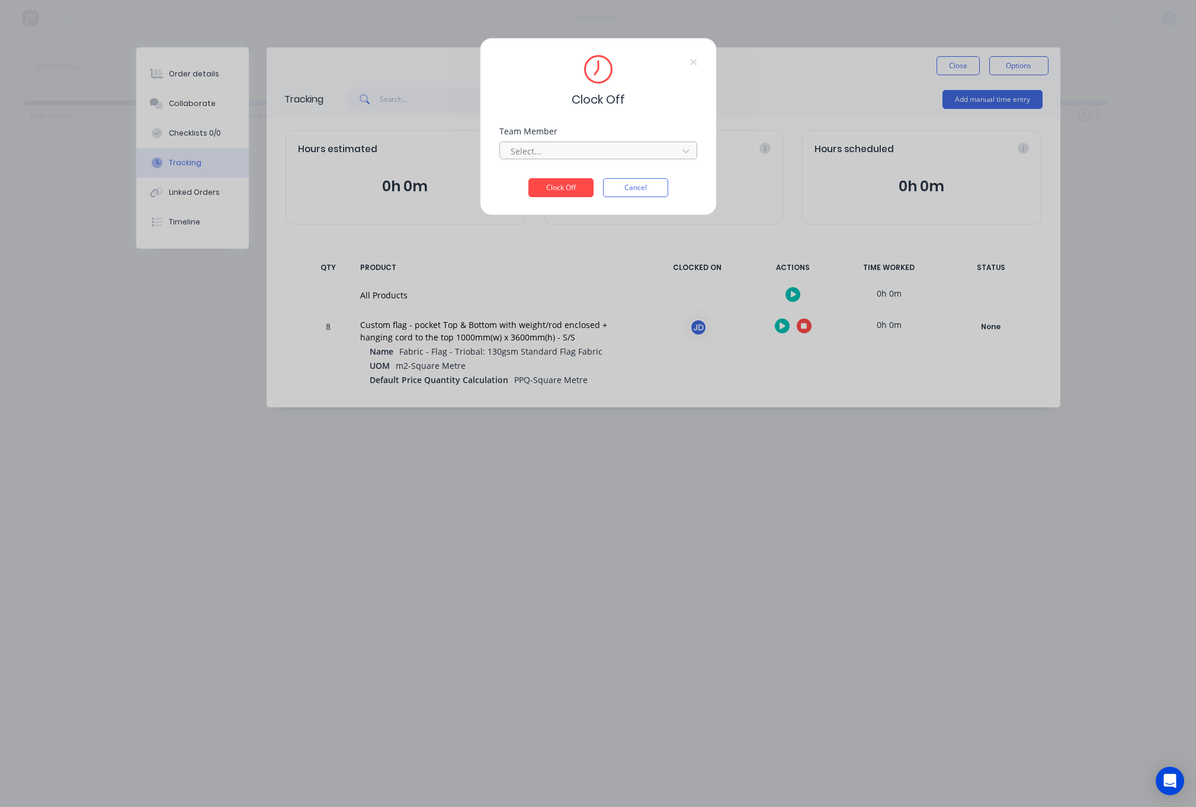
click at [539, 156] on div "Select..." at bounding box center [591, 151] width 160 height 12
click at [539, 185] on div "[PERSON_NAME]" at bounding box center [597, 177] width 198 height 22
click at [550, 184] on button "Clock Off" at bounding box center [560, 187] width 65 height 19
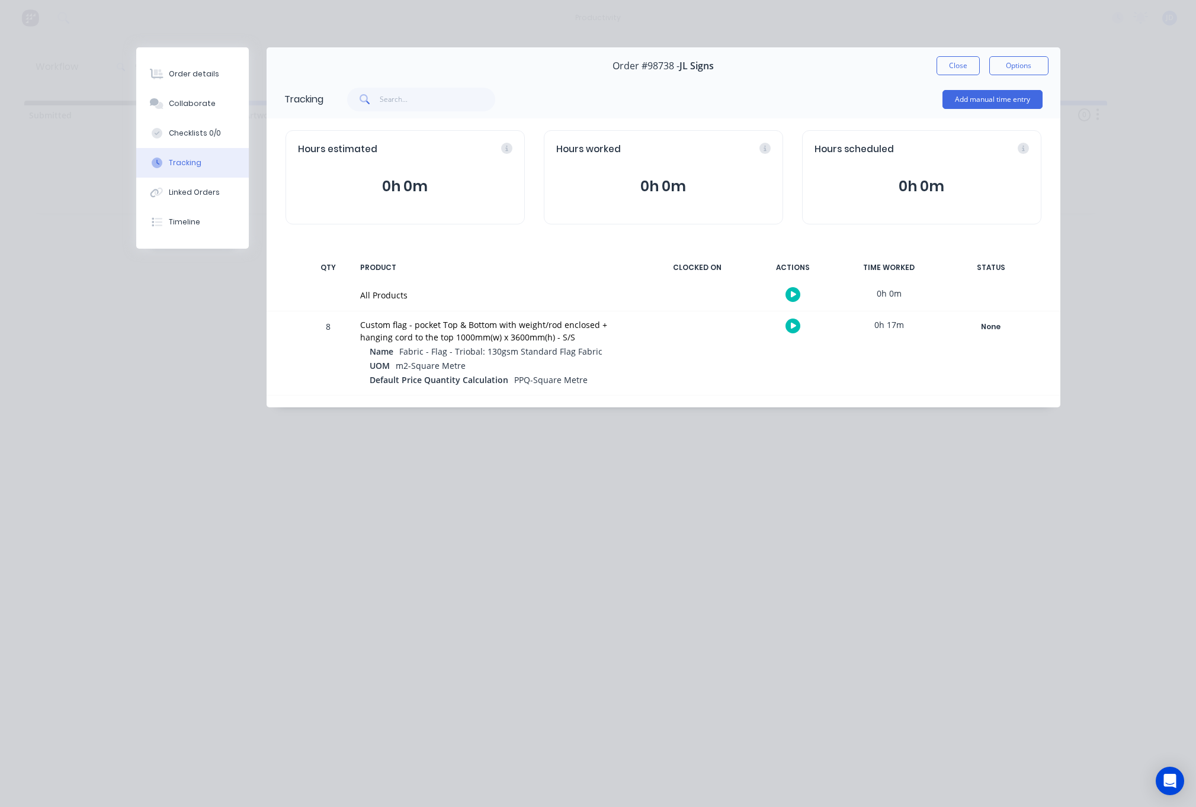
click at [965, 71] on button "Close" at bounding box center [958, 65] width 43 height 19
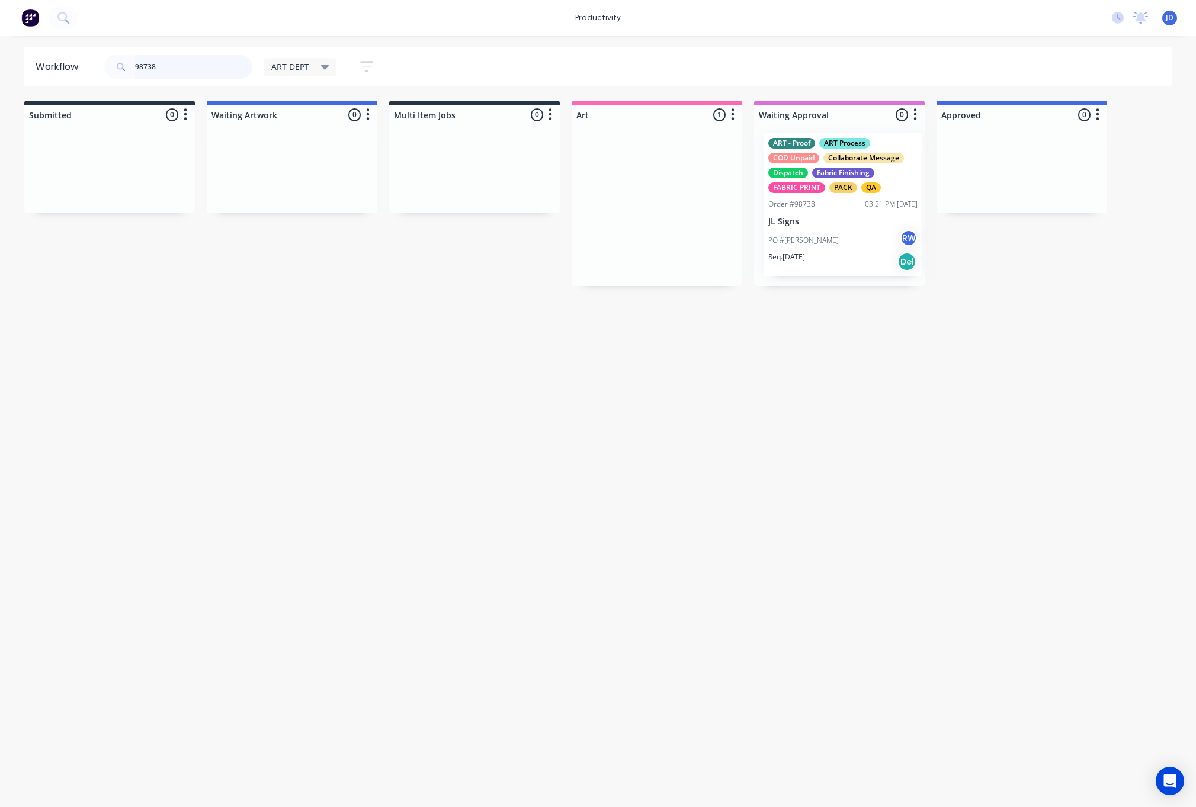
drag, startPoint x: 639, startPoint y: 191, endPoint x: 831, endPoint y: 192, distance: 191.9
